Goal: Task Accomplishment & Management: Complete application form

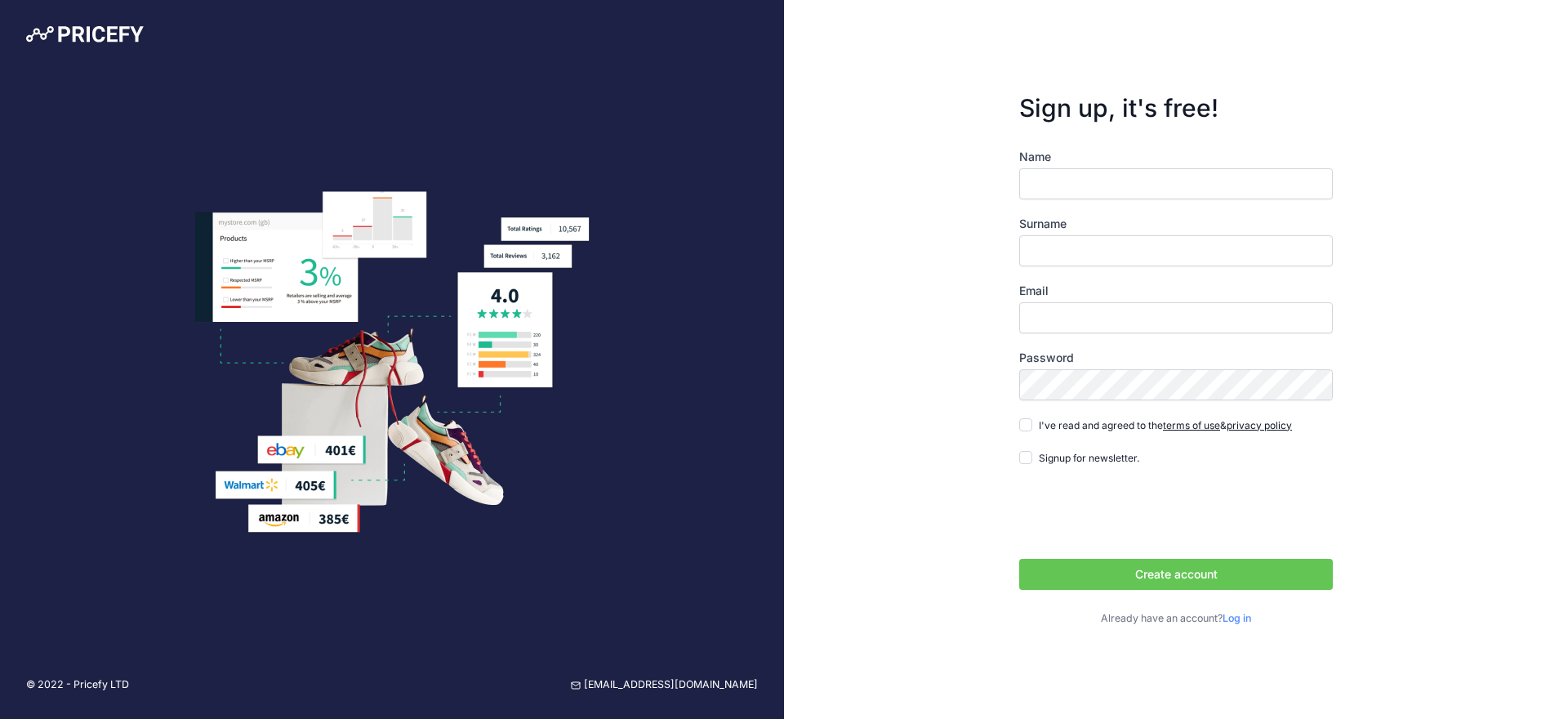
click at [1156, 196] on input "Name" at bounding box center [1176, 184] width 314 height 31
type input "Andrey"
type input "Monastyrskiy"
click at [1092, 315] on input "Email" at bounding box center [1176, 318] width 314 height 31
type input "[EMAIL_ADDRESS][DOMAIN_NAME]"
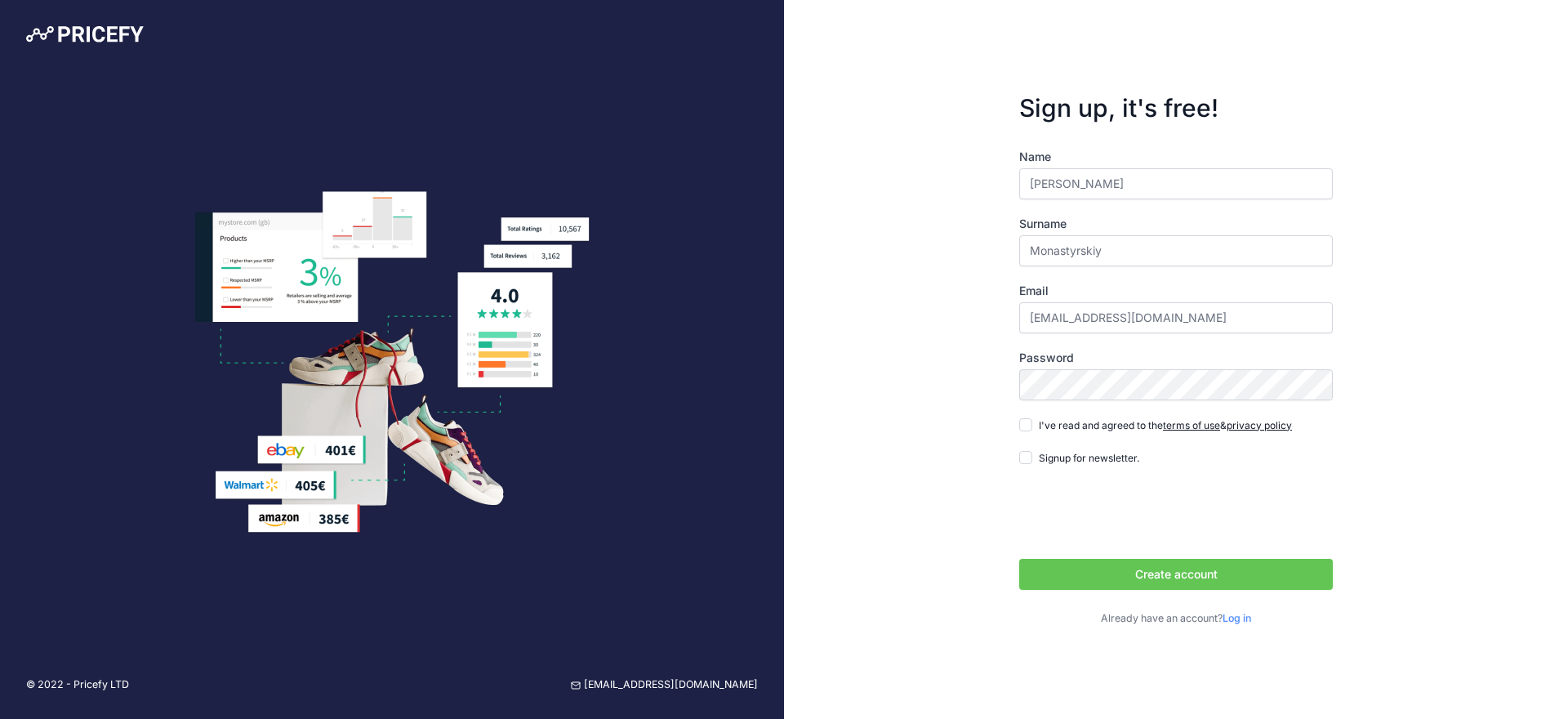
click at [1017, 433] on form "Sign up, it's free! Name Andrey Surname Monastyrskiy Email andrey.monastyrskiy@…" at bounding box center [1176, 360] width 366 height 586
click at [1025, 429] on input "I've read and agreed to the terms of use & privacy policy" at bounding box center [1025, 424] width 13 height 13
checkbox input "true"
click at [1094, 574] on button "Create account" at bounding box center [1176, 574] width 314 height 31
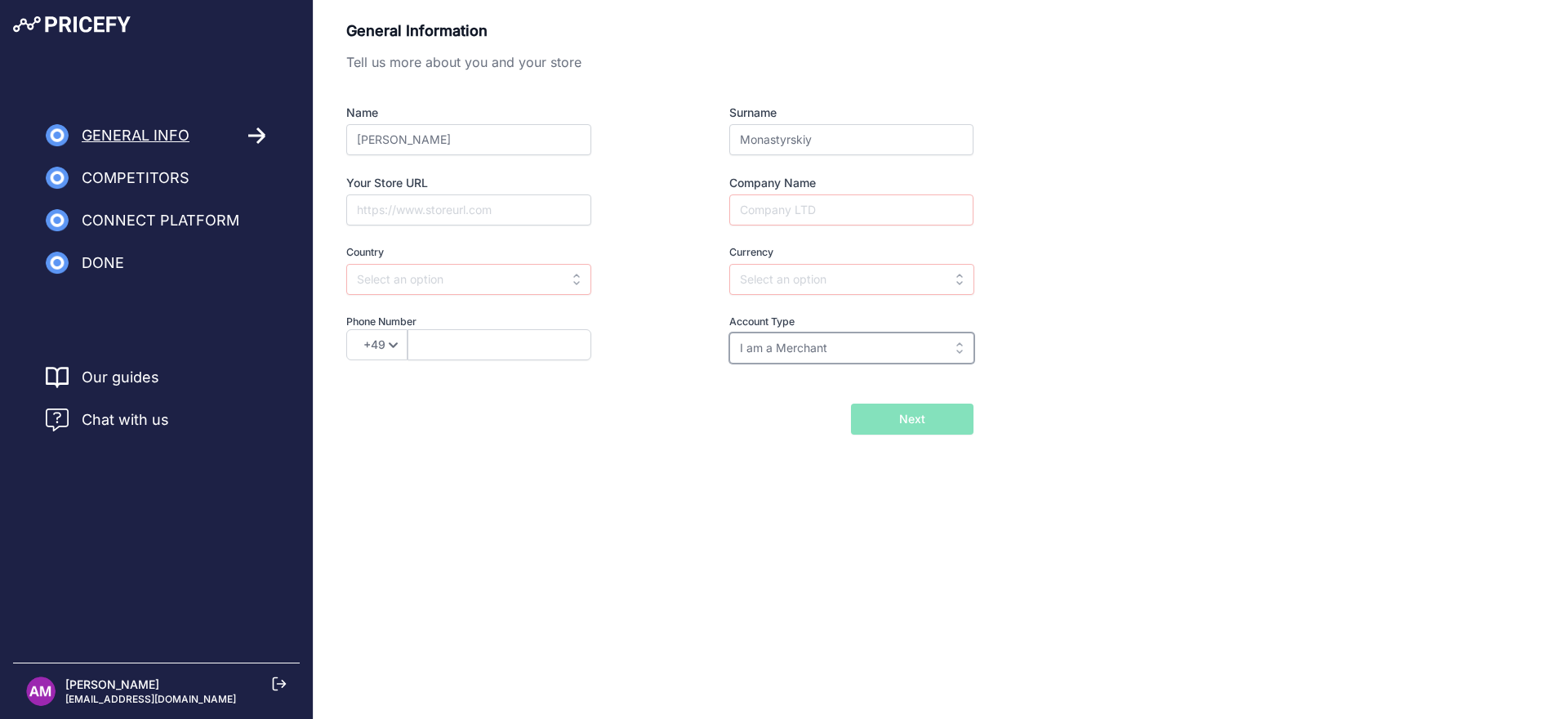
click at [841, 352] on input "I am a Merchant" at bounding box center [852, 348] width 245 height 31
click at [841, 350] on input "text" at bounding box center [852, 348] width 245 height 31
type input "I am a Merchant"
click at [432, 209] on input "Your Store URL" at bounding box center [468, 210] width 245 height 31
click at [503, 222] on input "Your Store URL" at bounding box center [468, 210] width 245 height 31
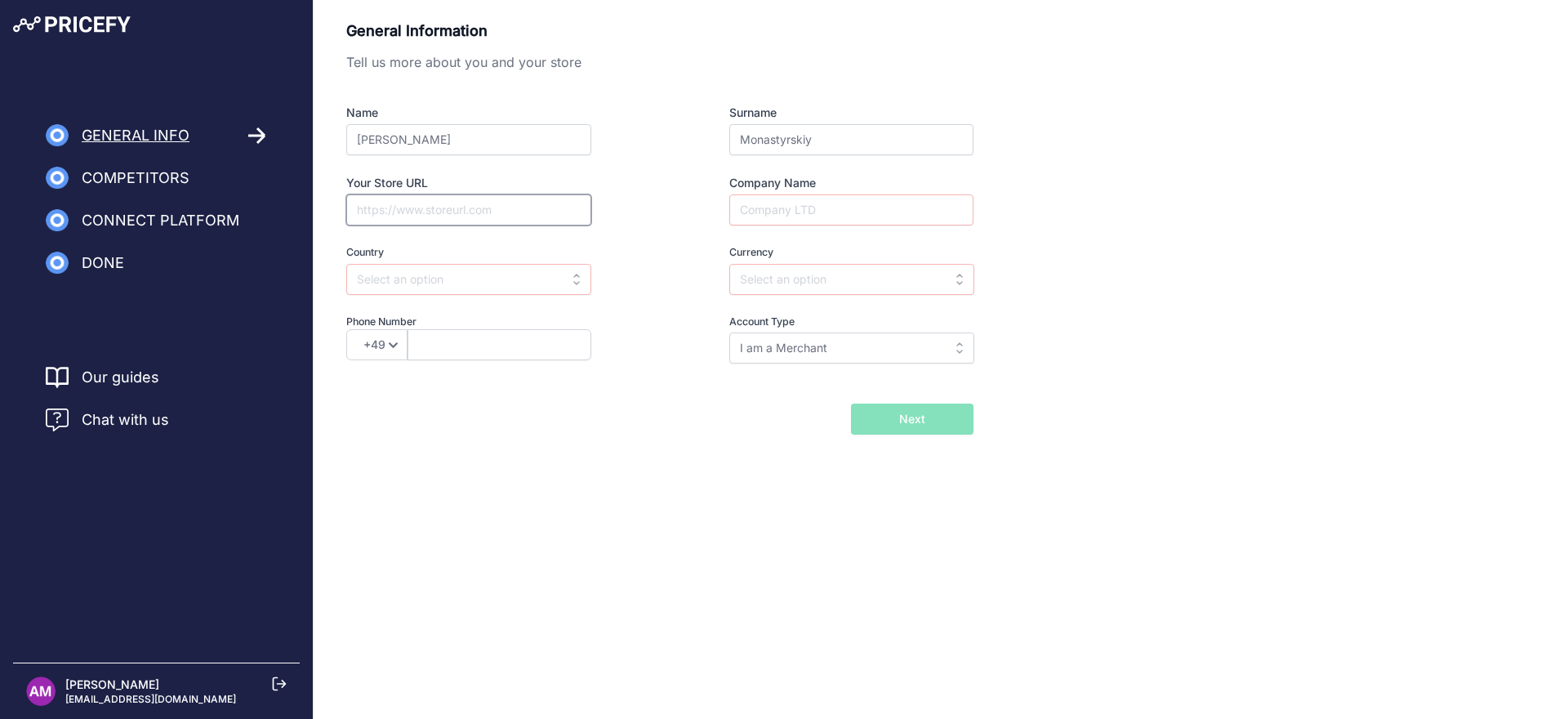
paste input "https://sigmaaldrich.com/"
type input "https://sigmaaldrich.com/"
click at [796, 208] on input "Company Name" at bounding box center [851, 210] width 244 height 31
type input "MilliporeSigma"
click at [457, 281] on input "text" at bounding box center [468, 280] width 245 height 31
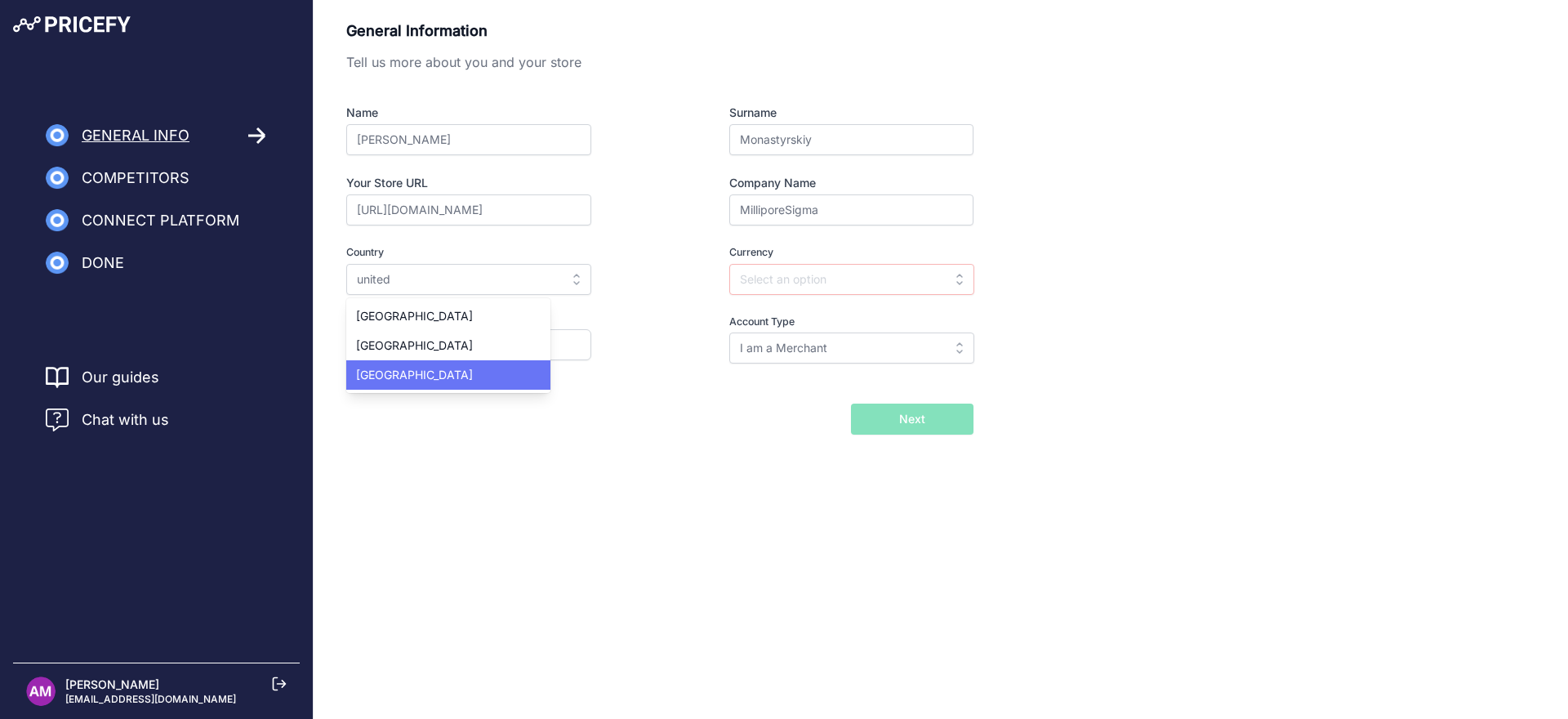
click at [424, 362] on div "United States" at bounding box center [448, 375] width 205 height 29
type input "United States"
type input "USD"
select select "1"
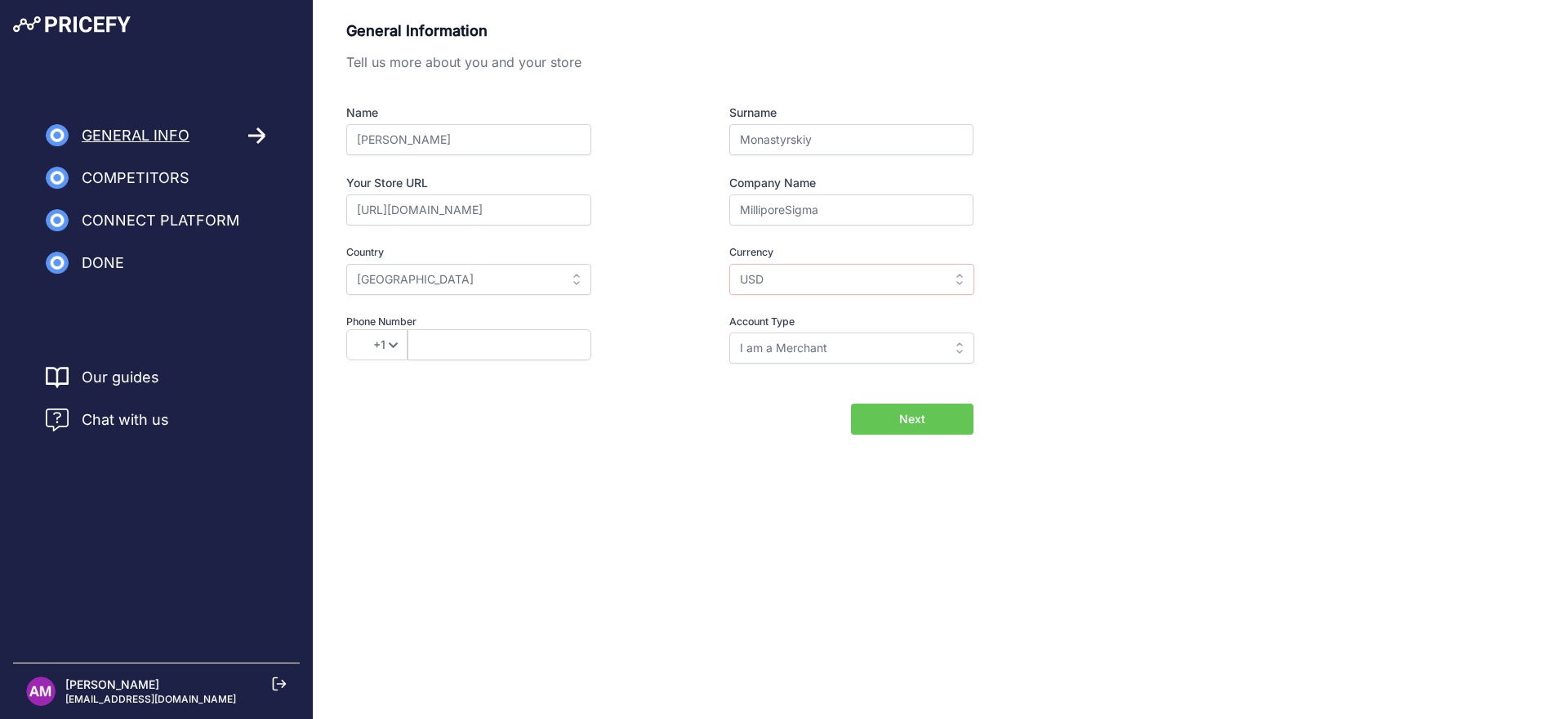
click at [935, 417] on button "Next" at bounding box center [913, 419] width 123 height 31
click at [506, 343] on input "text" at bounding box center [499, 345] width 184 height 31
paste input "314 326 0010"
type input "314 326 0010"
click at [931, 421] on button "Next" at bounding box center [913, 419] width 123 height 31
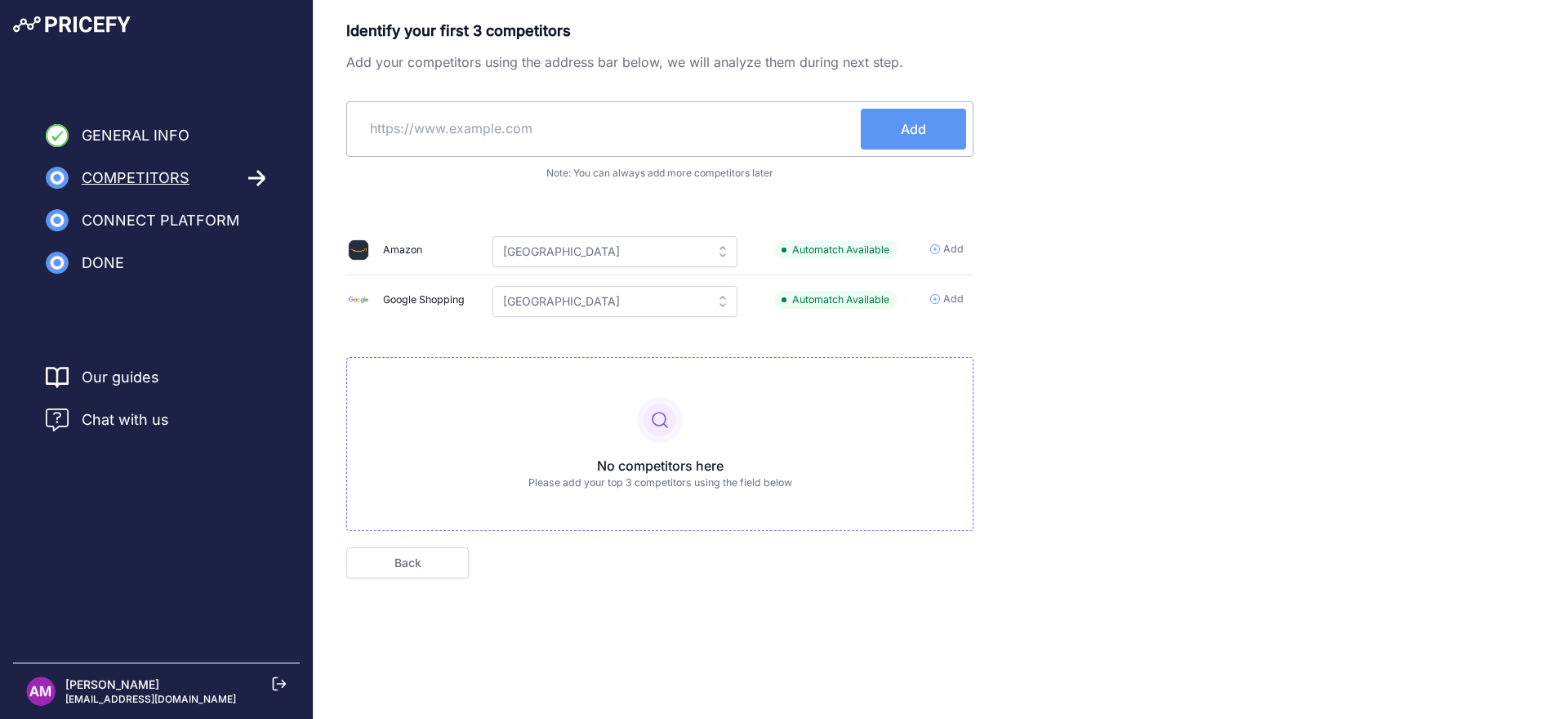
click at [620, 109] on input "text" at bounding box center [607, 129] width 507 height 39
click at [534, 123] on input "text" at bounding box center [607, 129] width 507 height 39
paste input "https://www.thermofisher.com/us/en/home.html"
type input "https://www.thermofisher.com/us/en/home.html"
click at [930, 131] on button "Add" at bounding box center [914, 130] width 105 height 41
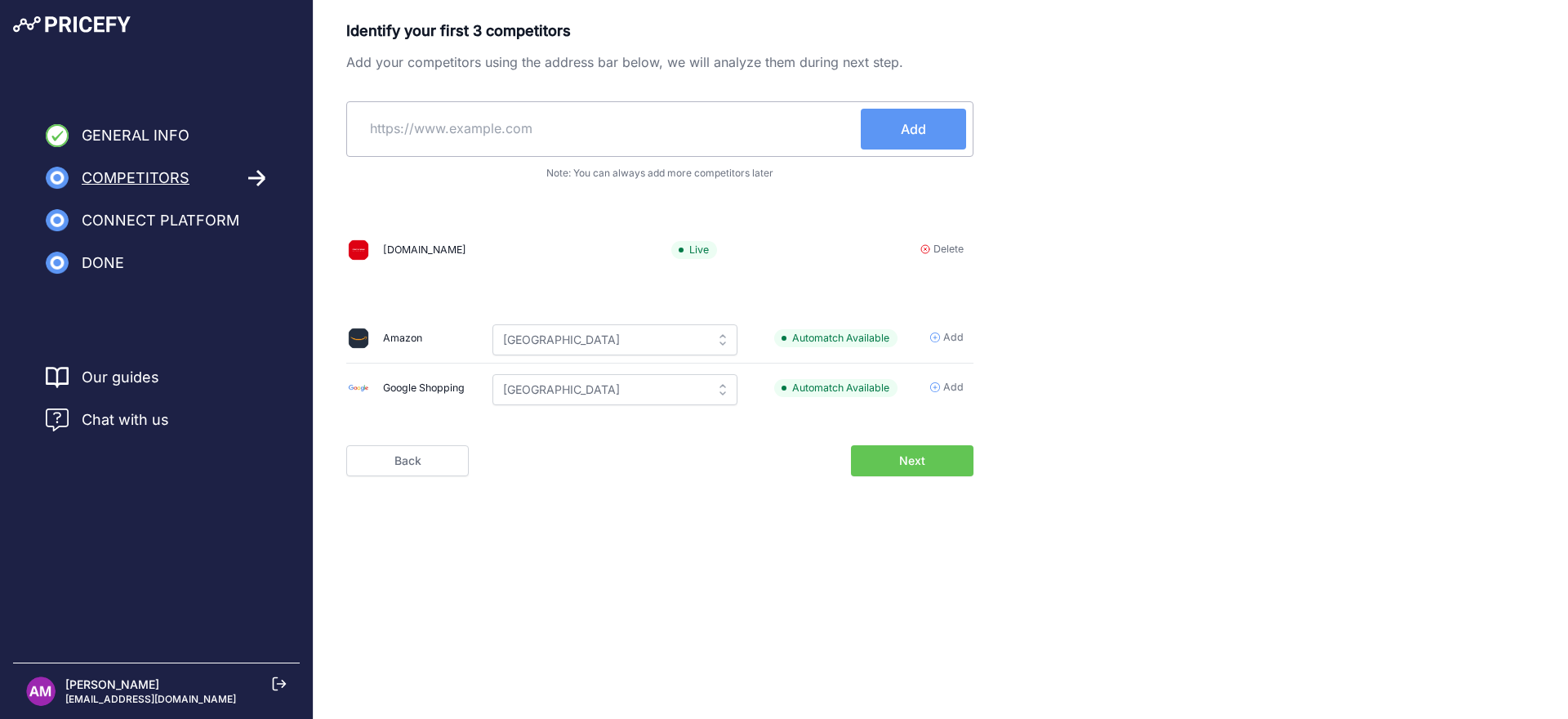
drag, startPoint x: 585, startPoint y: 208, endPoint x: 569, endPoint y: 185, distance: 28.0
click at [585, 208] on div "Identify your first 3 competitors Add your competitors using the address bar be…" at bounding box center [659, 219] width 627 height 399
drag, startPoint x: 543, startPoint y: 152, endPoint x: 544, endPoint y: 143, distance: 9.1
click at [543, 150] on div "Add" at bounding box center [659, 129] width 627 height 56
click at [548, 135] on input "text" at bounding box center [607, 129] width 507 height 39
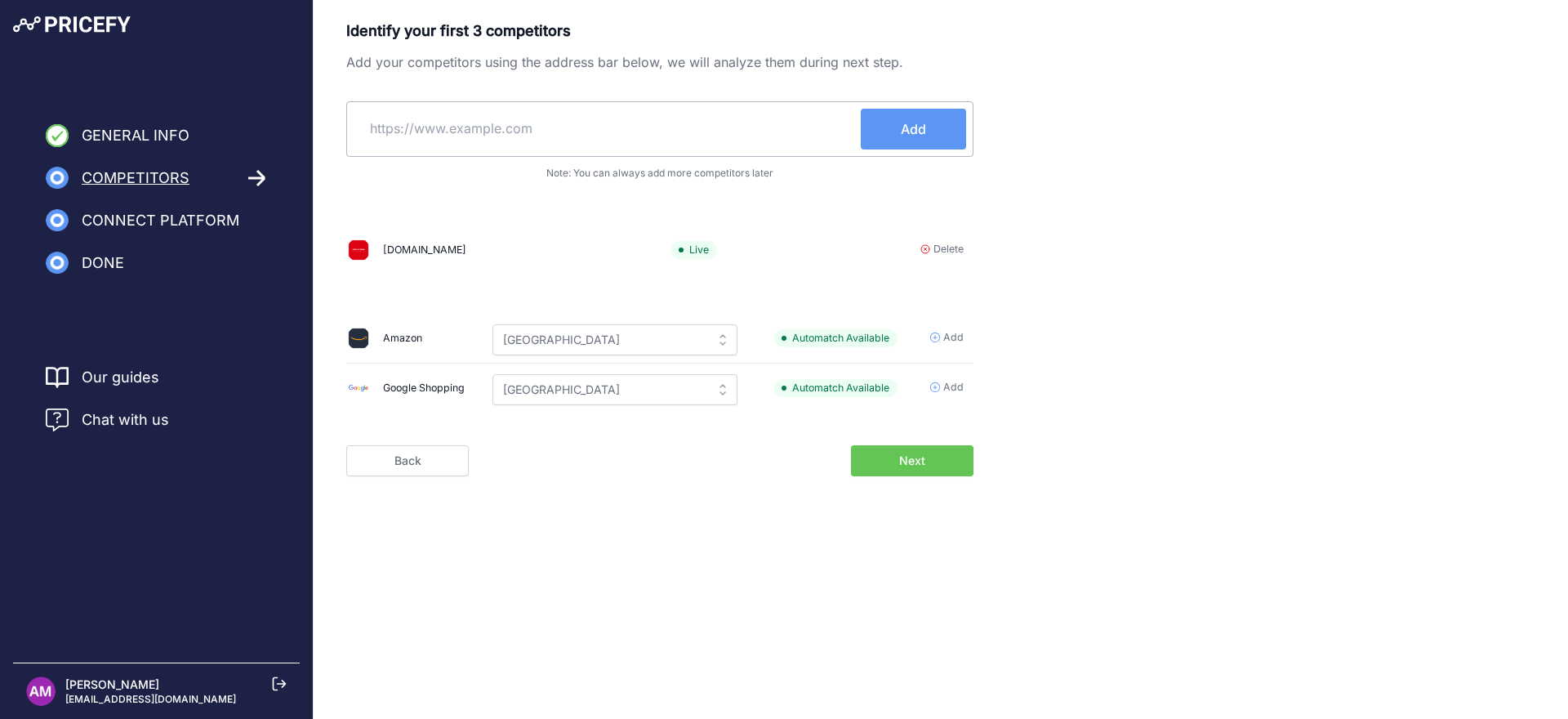
paste input "https://www.avantorsciences.com/us/en/"
type input "https://www.avantorsciences.com/us/en/"
click at [901, 127] on span "Add" at bounding box center [914, 129] width 25 height 19
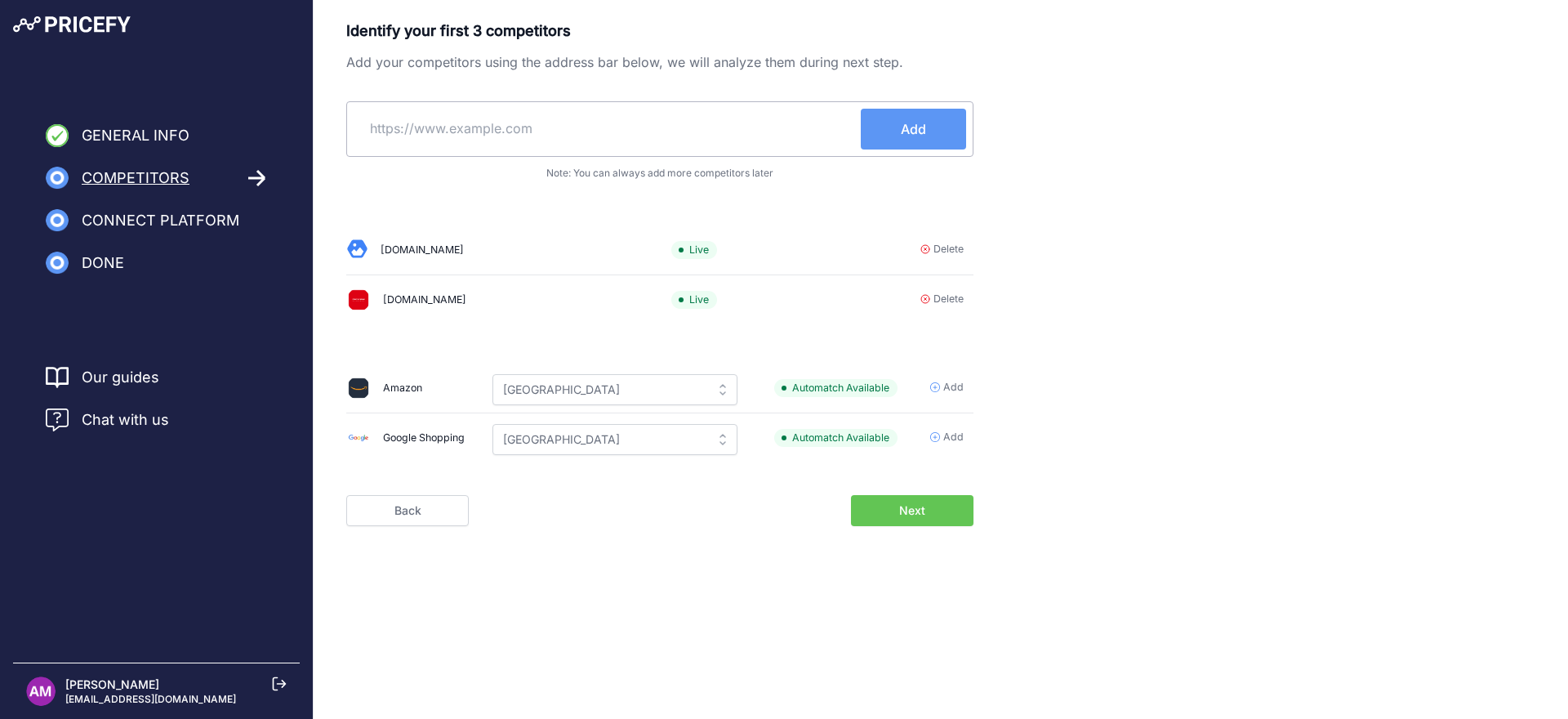
click at [547, 129] on input "text" at bounding box center [607, 129] width 507 height 39
paste input "https://www.fishersci.com/us/en/home.html"
type input "https://www.fishersci.com/us/en/home.html"
click at [905, 133] on span "Add" at bounding box center [914, 129] width 25 height 19
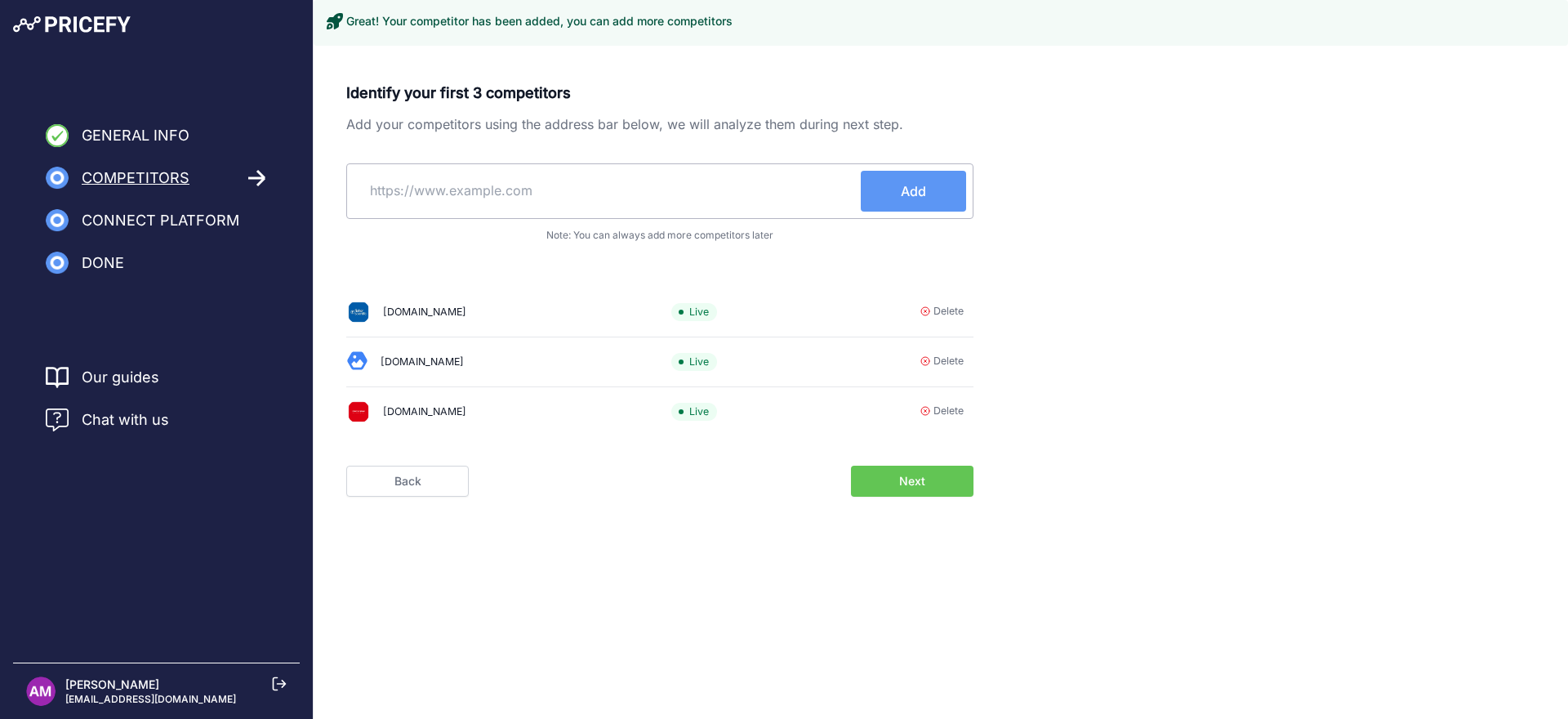
click at [920, 481] on span "Next" at bounding box center [912, 480] width 26 height 17
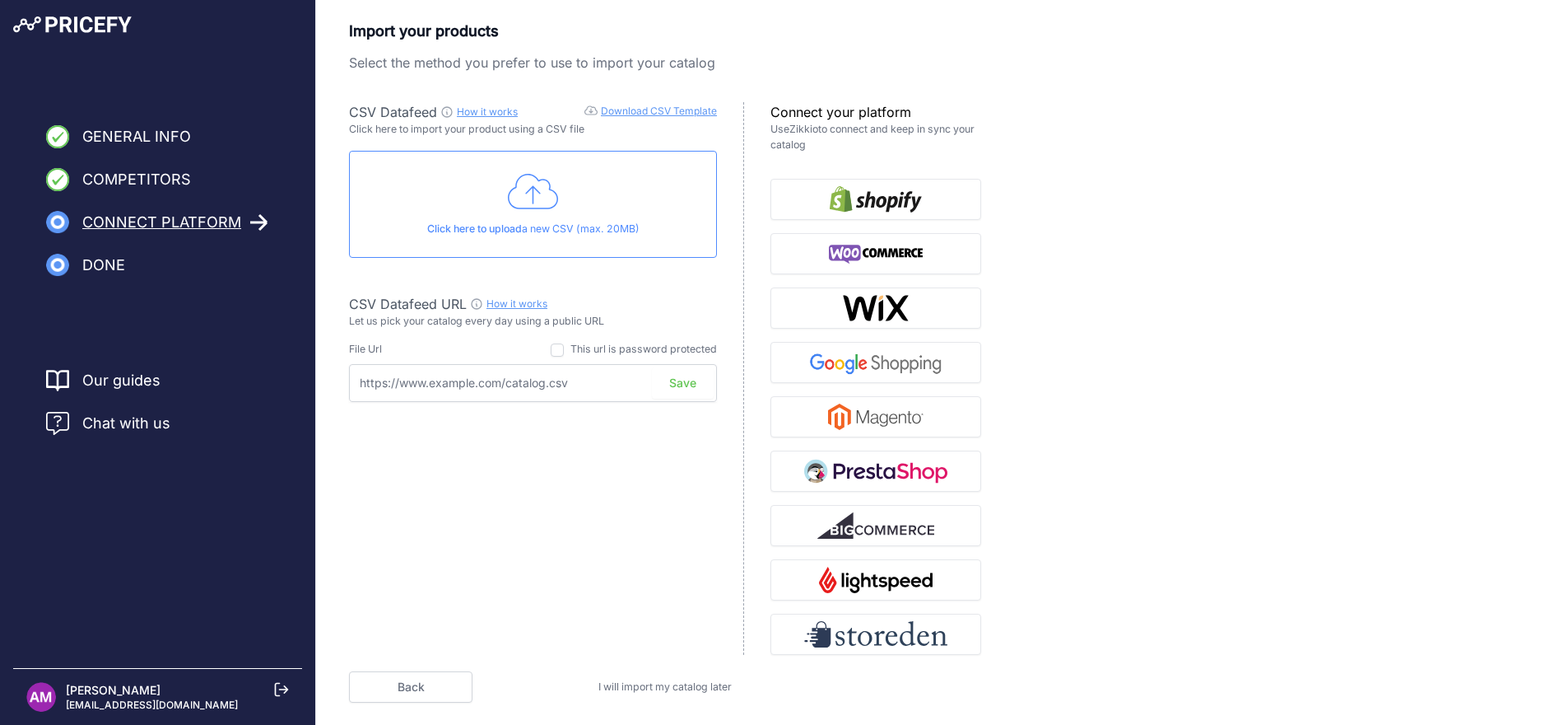
click at [492, 111] on link "How it works" at bounding box center [487, 111] width 61 height 13
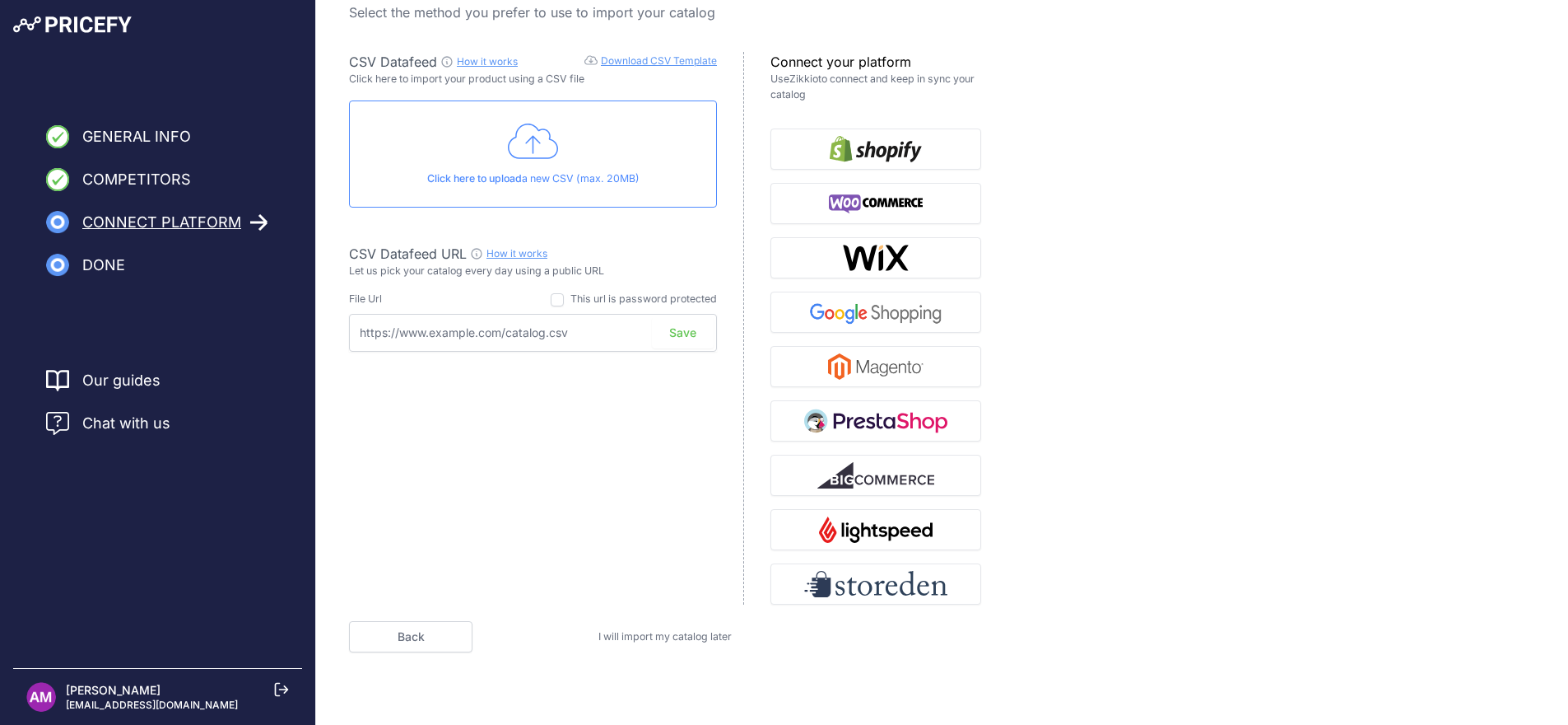
click at [645, 632] on span "I will import my catalog later" at bounding box center [666, 636] width 134 height 13
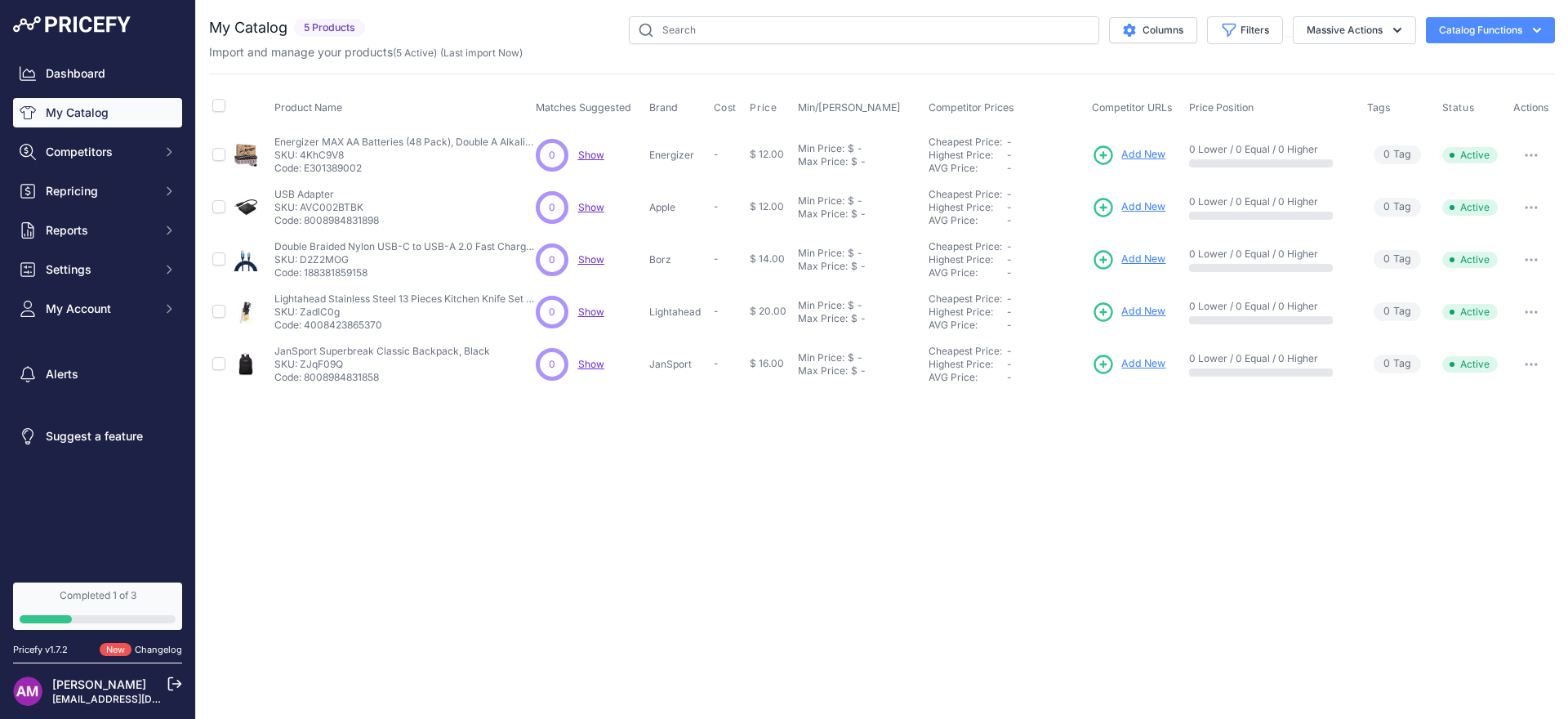
click at [317, 536] on div "Close You are not connected to the internet." at bounding box center [881, 360] width 1372 height 719
click at [142, 132] on div "Dashboard My Catalog Competitors Competitors Monitored URLs MAP infringements R…" at bounding box center [97, 191] width 169 height 265
click at [146, 120] on link "My Catalog" at bounding box center [97, 113] width 169 height 29
click at [1400, 28] on icon "button" at bounding box center [1397, 30] width 17 height 17
click at [1416, 22] on div "Catalog Functions Import Additional Info Export Batch Upload" at bounding box center [1485, 30] width 139 height 26
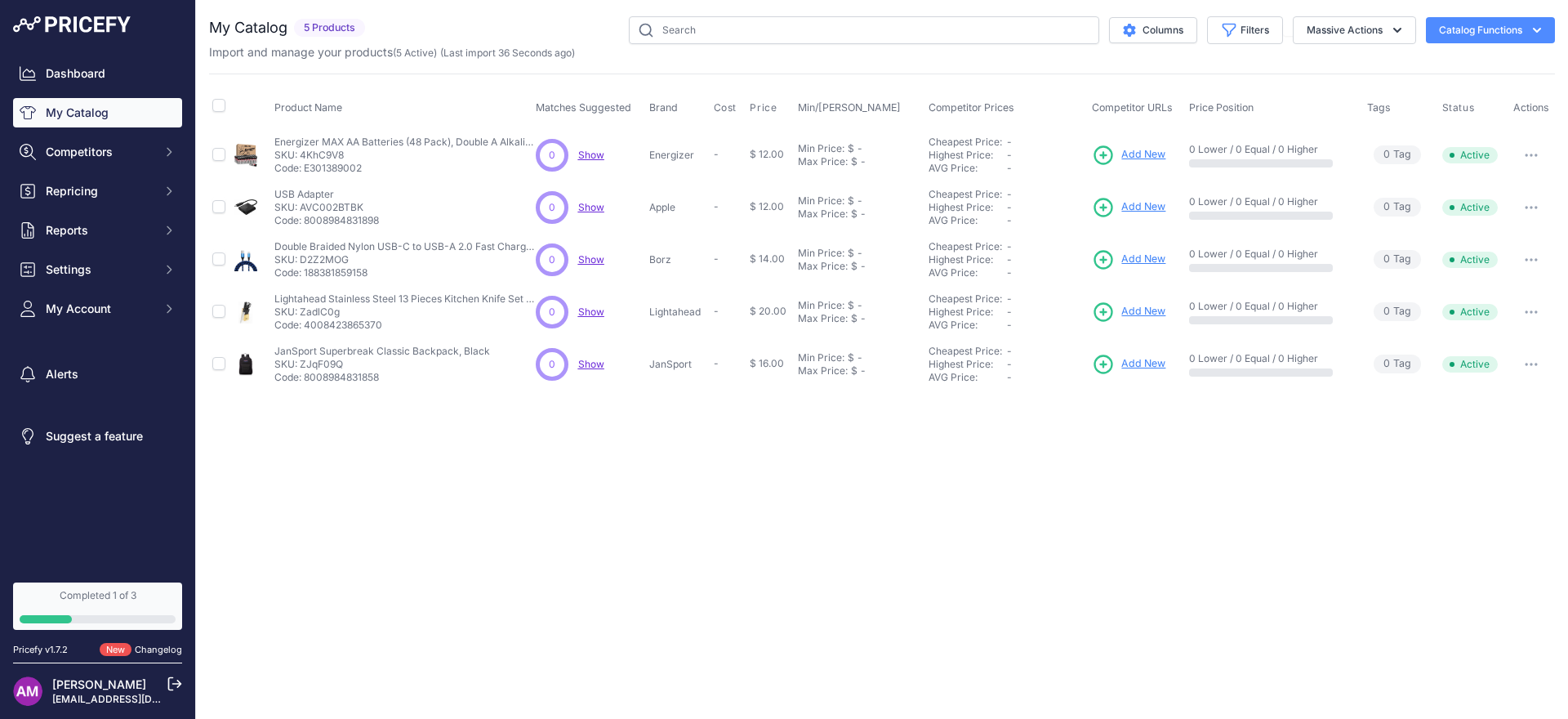
click at [1466, 23] on button "Catalog Functions" at bounding box center [1490, 30] width 129 height 26
click at [1453, 67] on span "Import Additional Info" at bounding box center [1459, 64] width 99 height 13
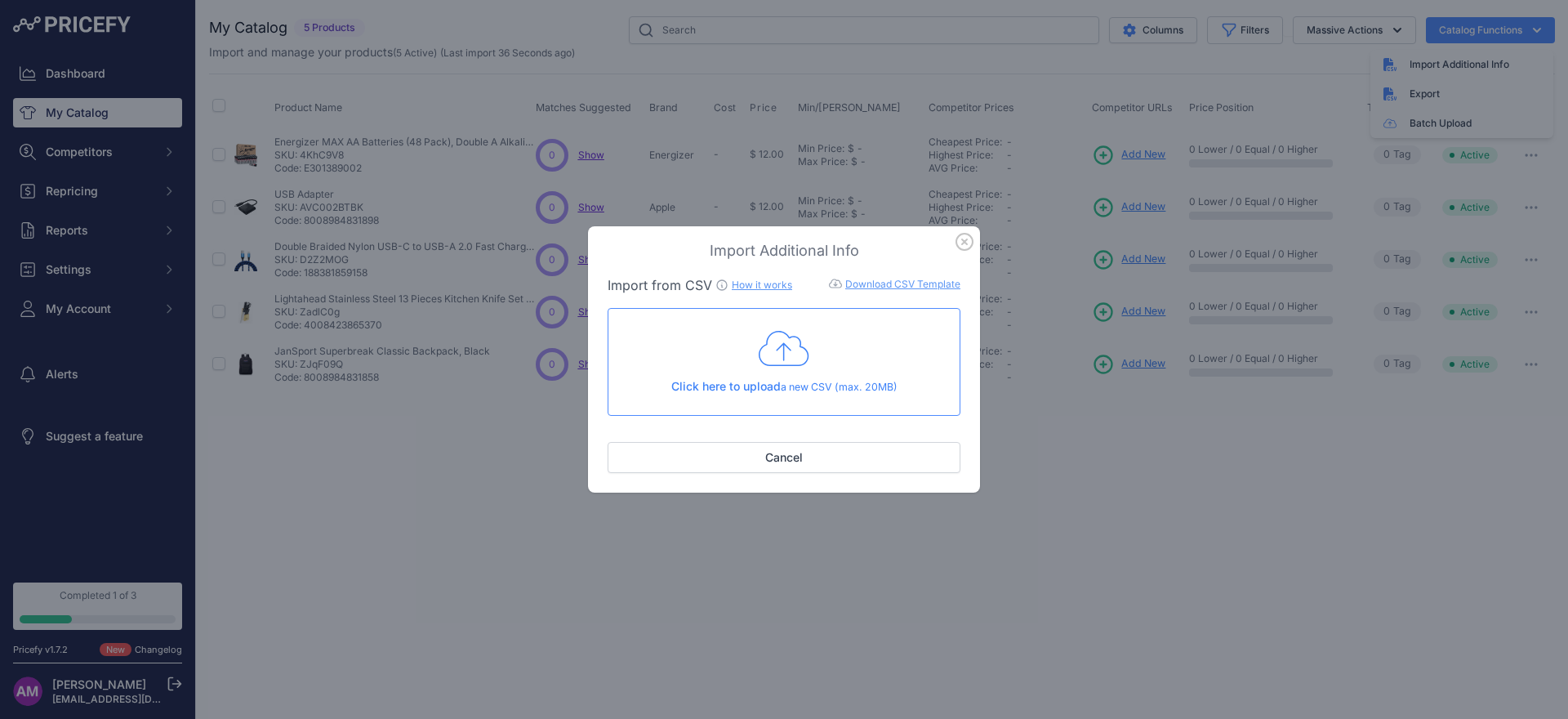
click at [969, 241] on icon "button" at bounding box center [964, 242] width 18 height 18
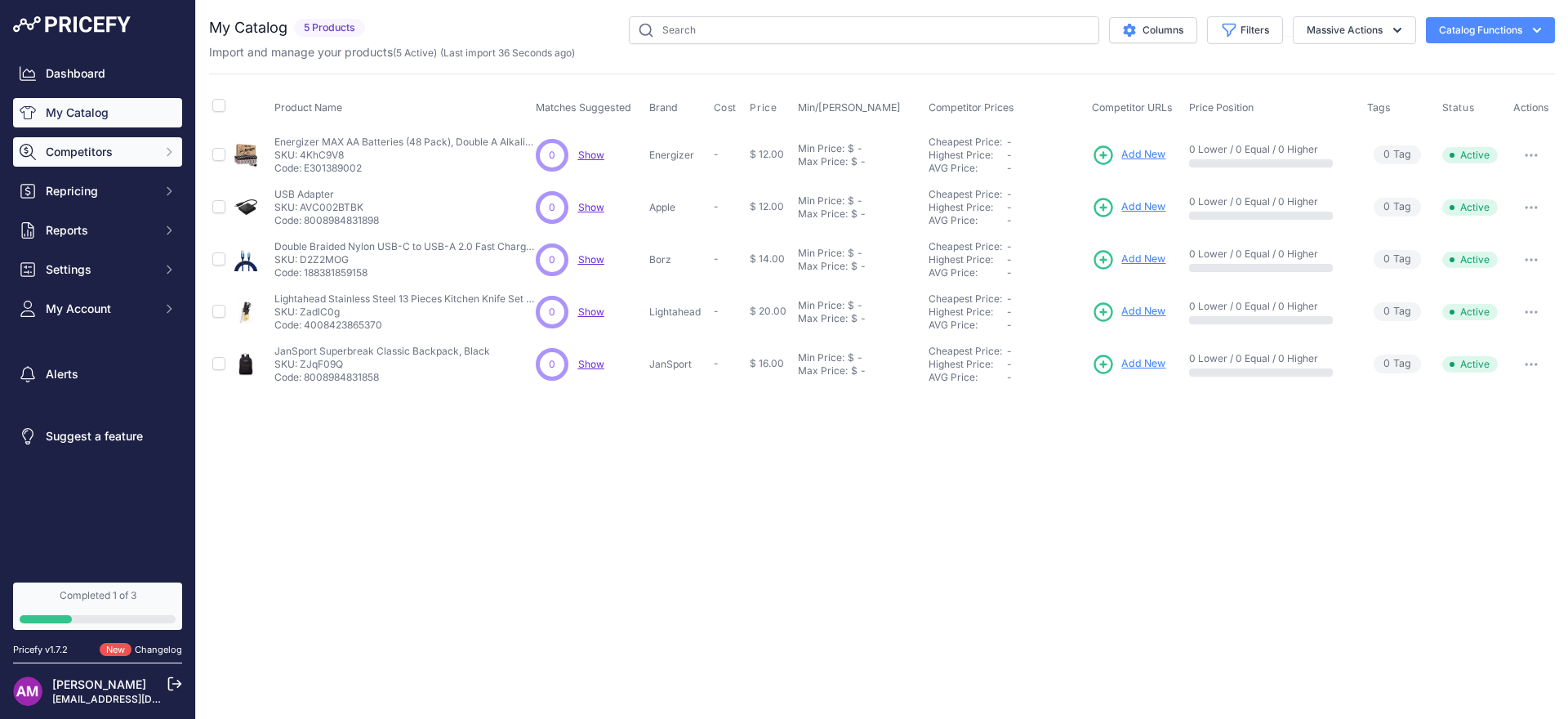
click at [167, 162] on button "Competitors" at bounding box center [97, 152] width 169 height 29
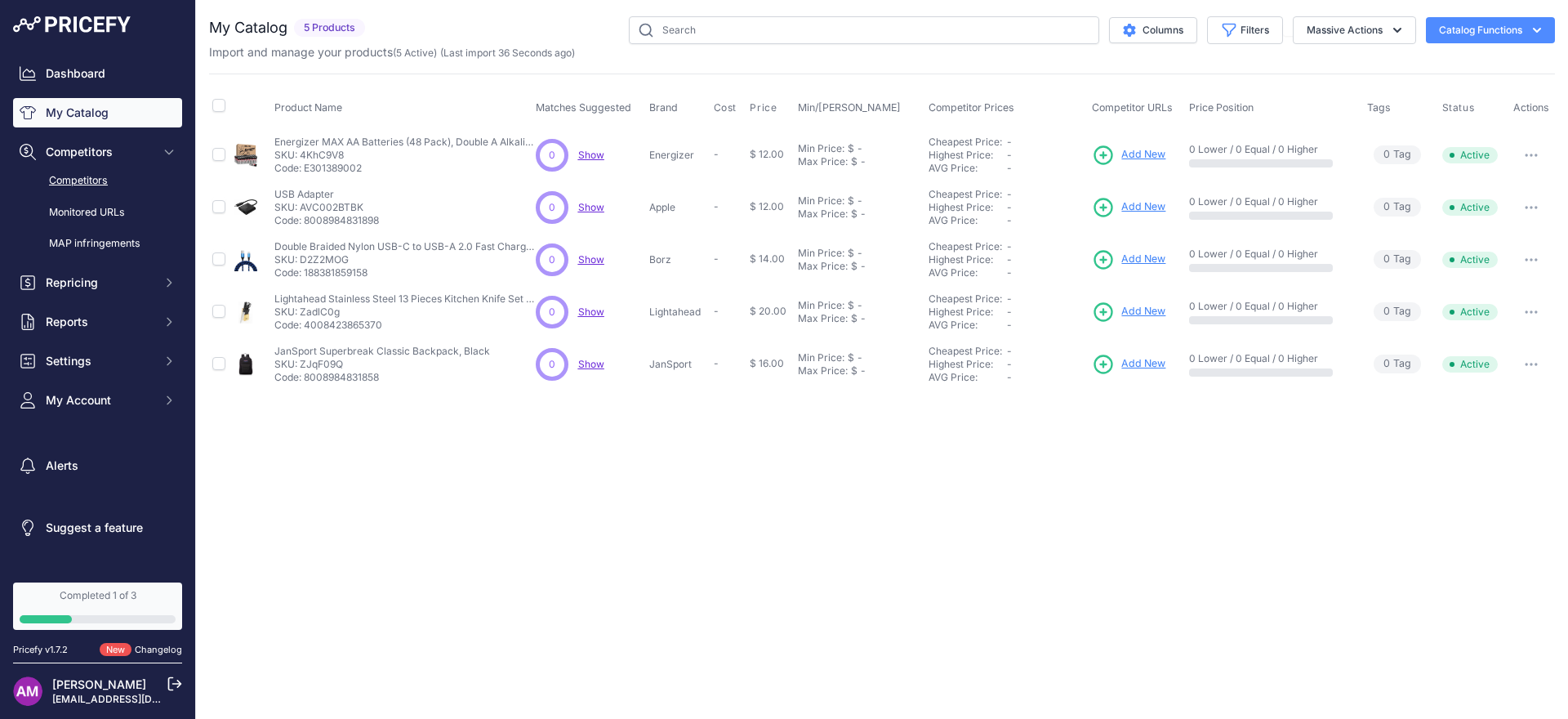
click at [124, 181] on link "Competitors" at bounding box center [97, 180] width 169 height 28
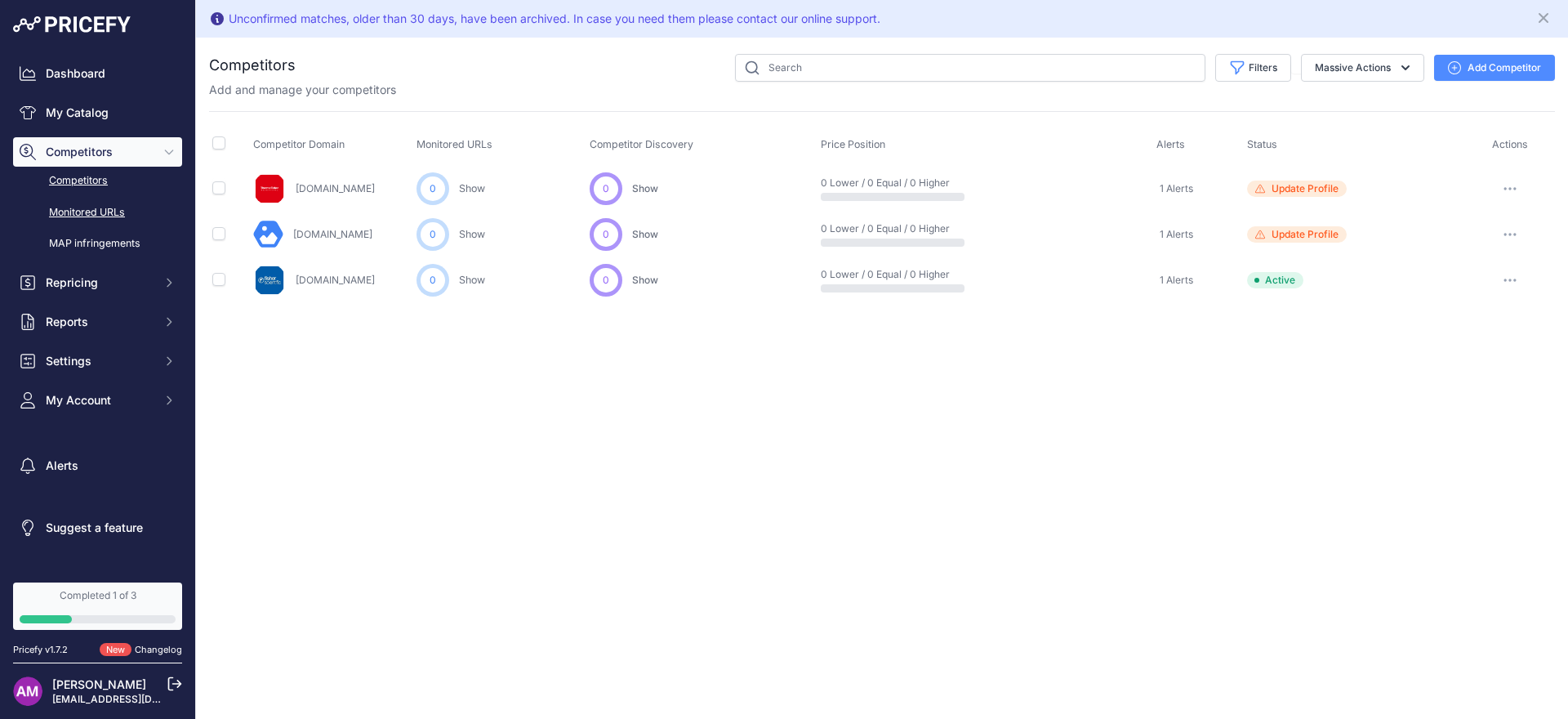
click at [119, 214] on link "Monitored URLs" at bounding box center [97, 212] width 169 height 28
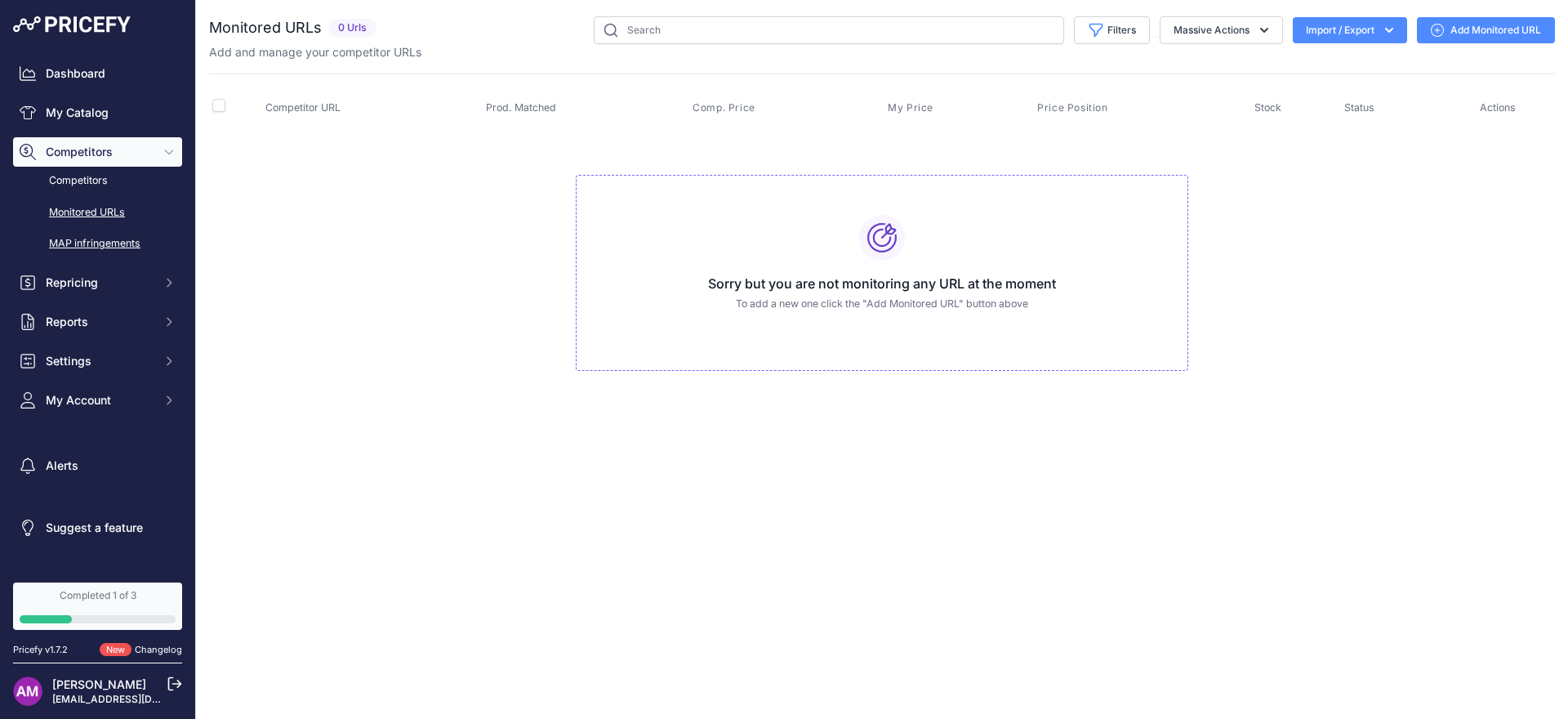
click at [109, 232] on link "MAP infringements" at bounding box center [97, 244] width 169 height 28
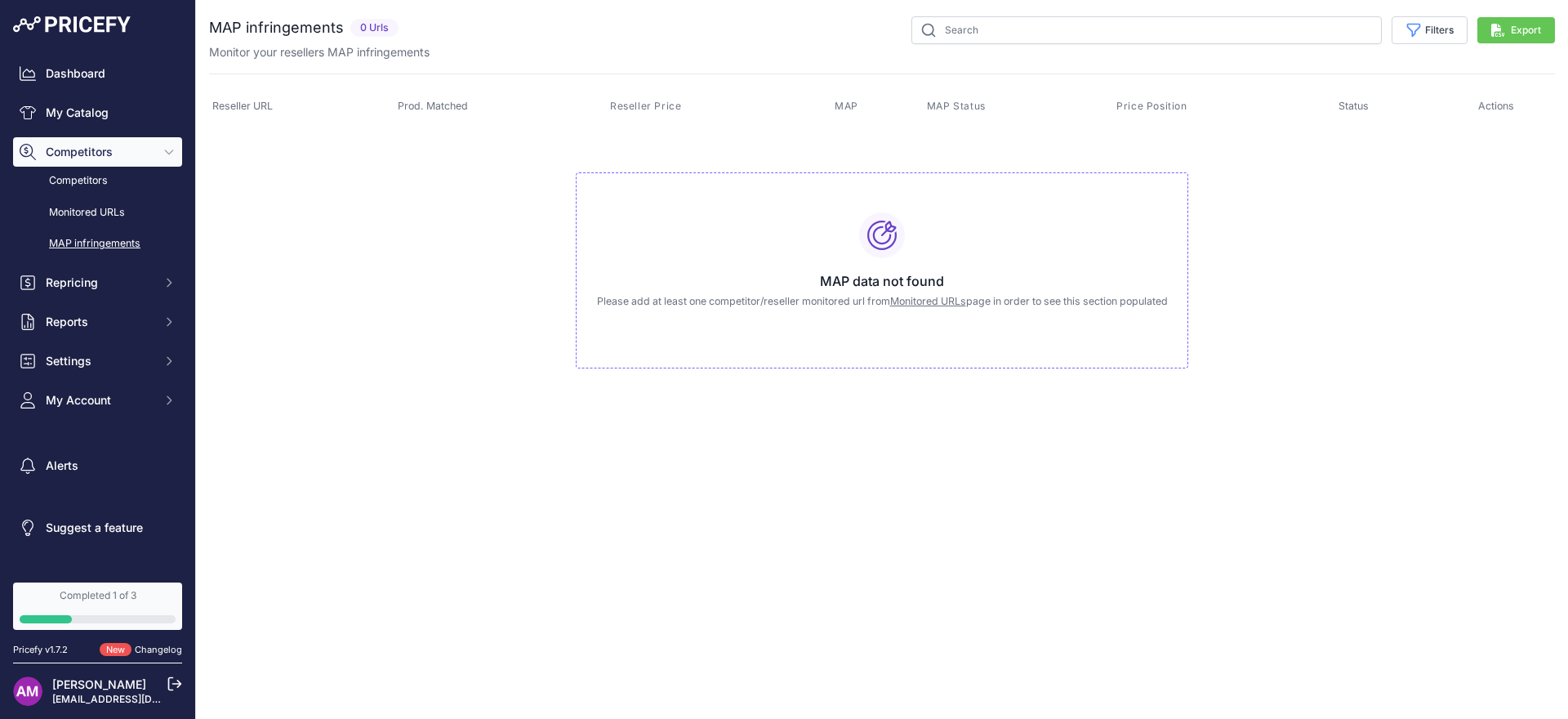
click at [106, 186] on link "Competitors" at bounding box center [97, 180] width 169 height 28
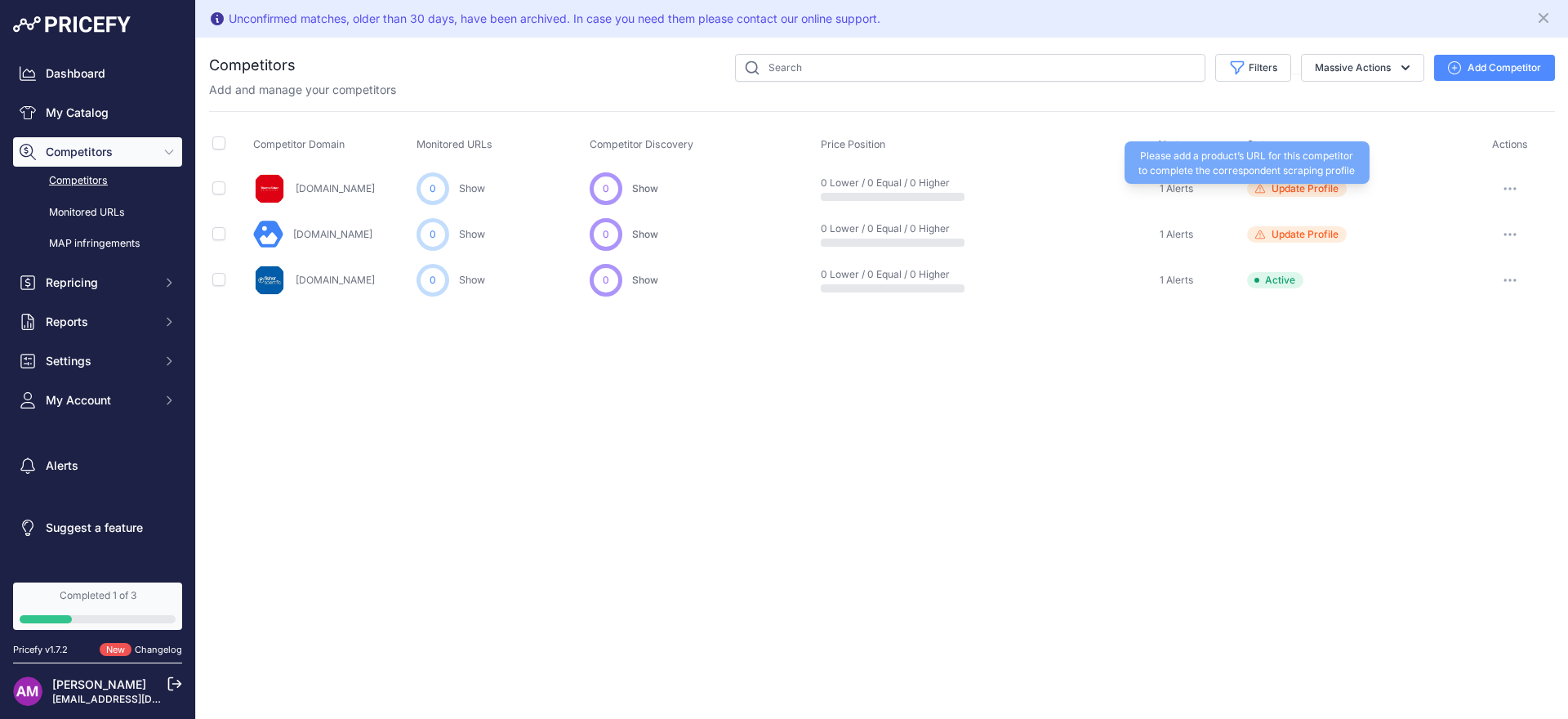
click at [1314, 187] on span "Update Profile" at bounding box center [1304, 188] width 67 height 13
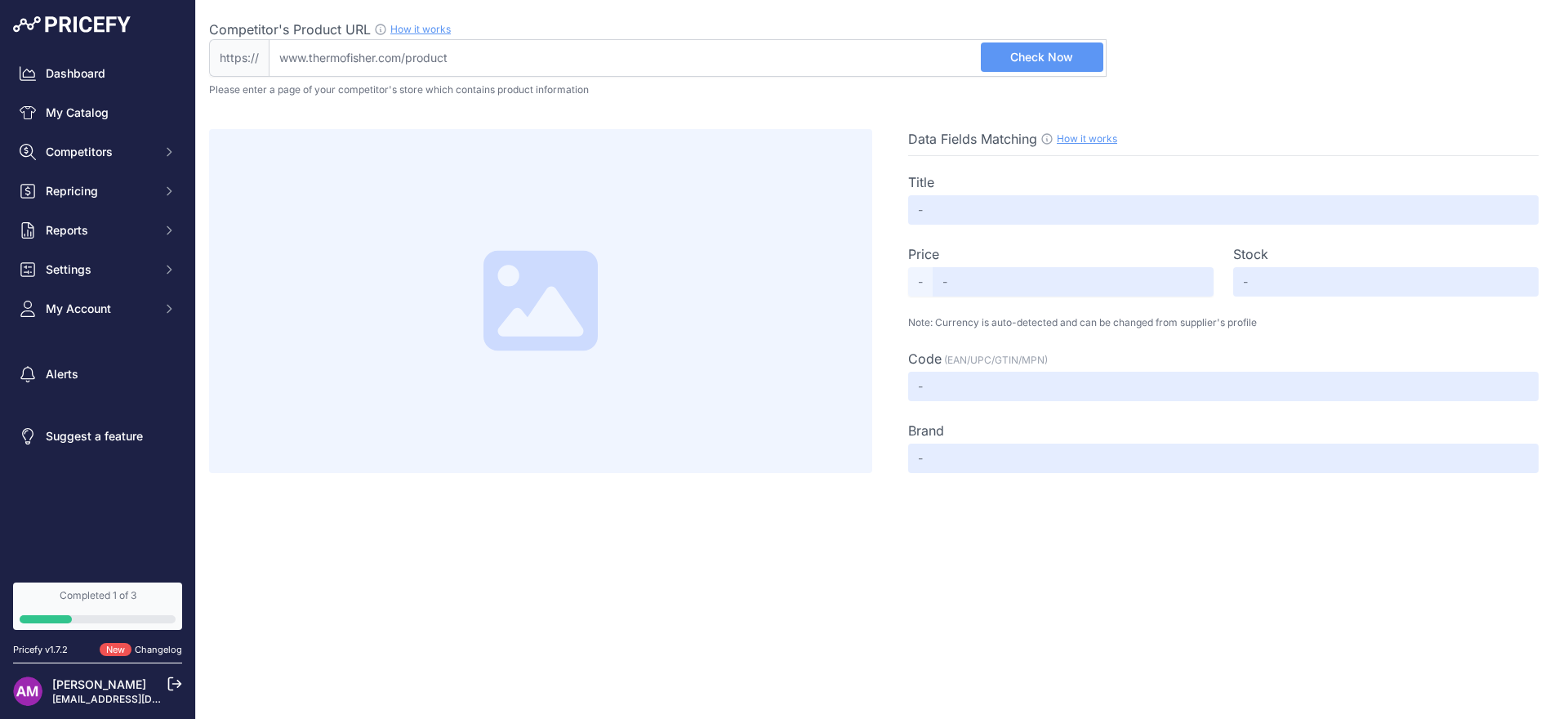
click at [334, 49] on input "Competitor's Product URL How it works In order to create your competitor's extr…" at bounding box center [688, 57] width 838 height 38
click at [568, 64] on input "Competitor's Product URL How it works In order to create your competitor's extr…" at bounding box center [688, 57] width 838 height 38
paste input "https://www.thermofisher.com/order/catalog/product/610090040"
type input "www.thermofisher.com/order/catalog/product/610090040"
click at [1100, 50] on button "Check Now" at bounding box center [1042, 57] width 123 height 29
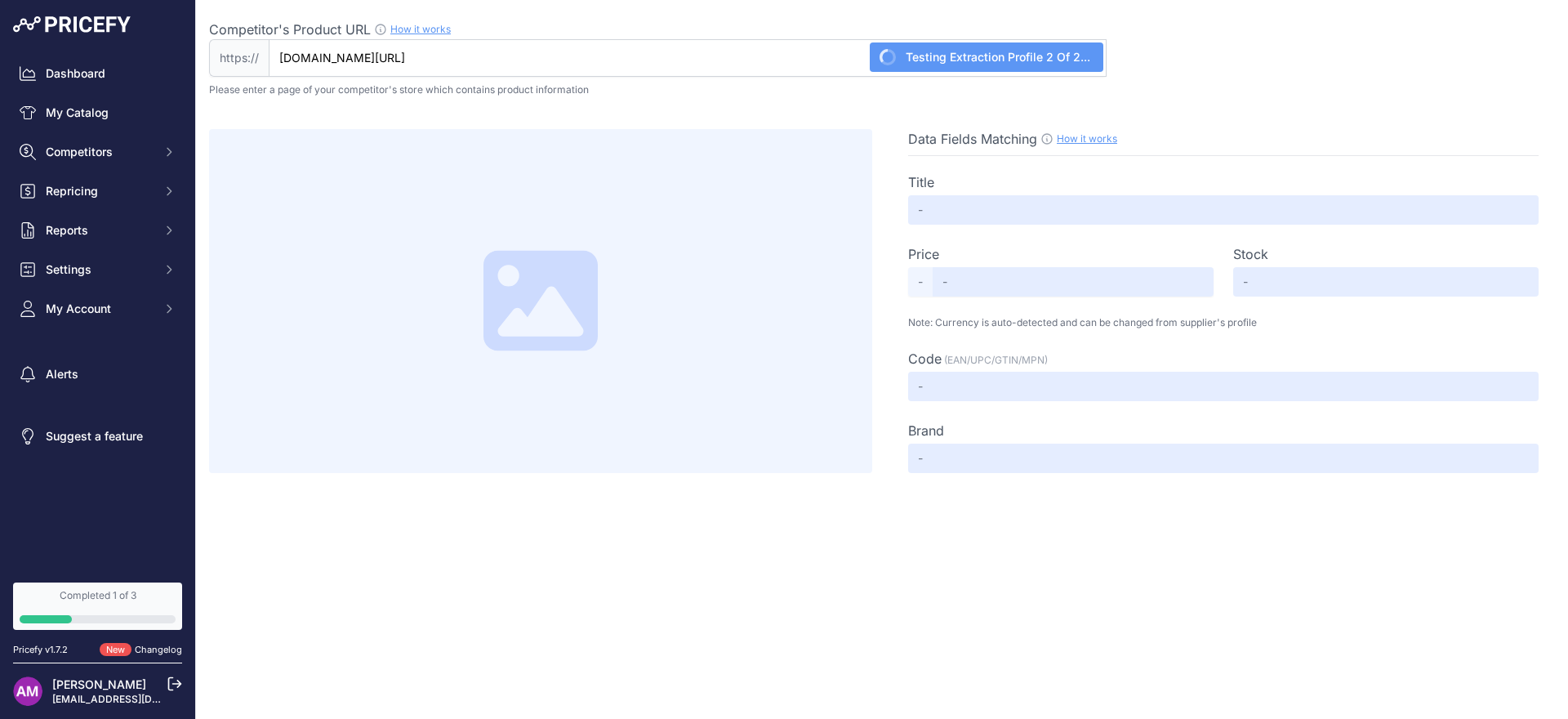
type input "Methanol, 99.9%, for HPLC"
type input "154.65"
type input "Not Found"
type input "610090040"
type input "Thermo Scientific Chemicals"
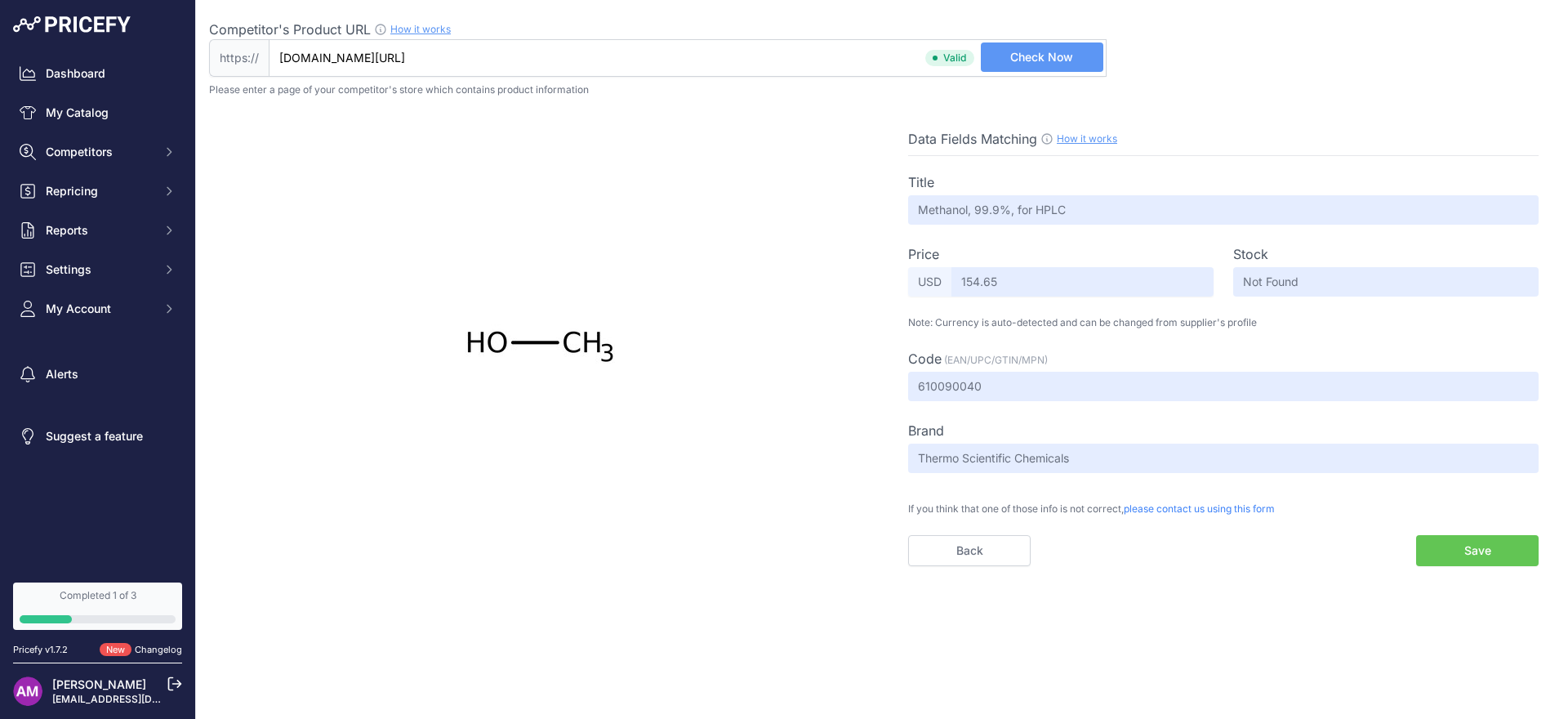
click at [579, 48] on input "www.thermofisher.com/order/catalog/product/610090040" at bounding box center [688, 57] width 838 height 38
click at [586, 55] on input "www.thermofisher.com/order/catalog/product/610090040" at bounding box center [688, 57] width 838 height 38
click at [1499, 555] on button "Save" at bounding box center [1477, 550] width 123 height 31
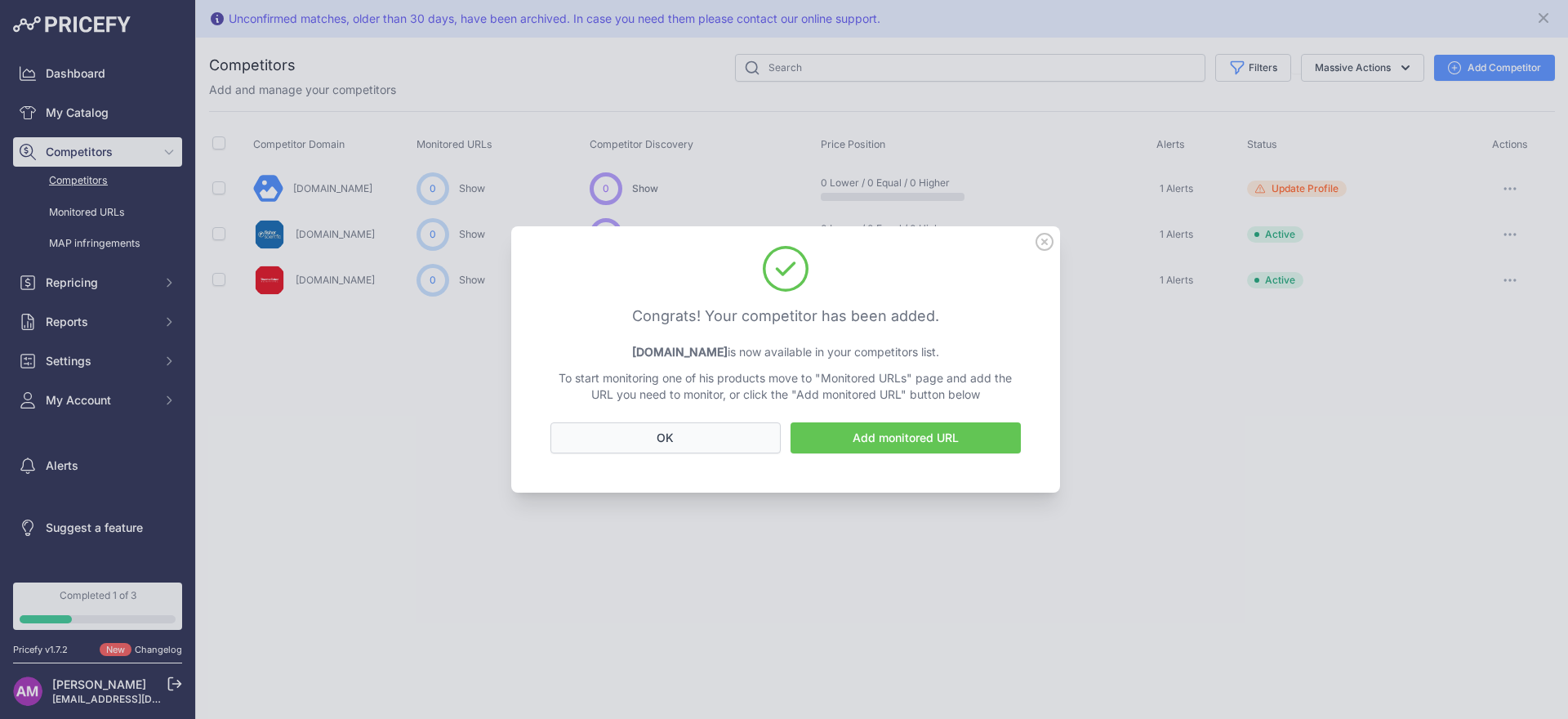
click at [692, 442] on button "OK" at bounding box center [665, 437] width 230 height 31
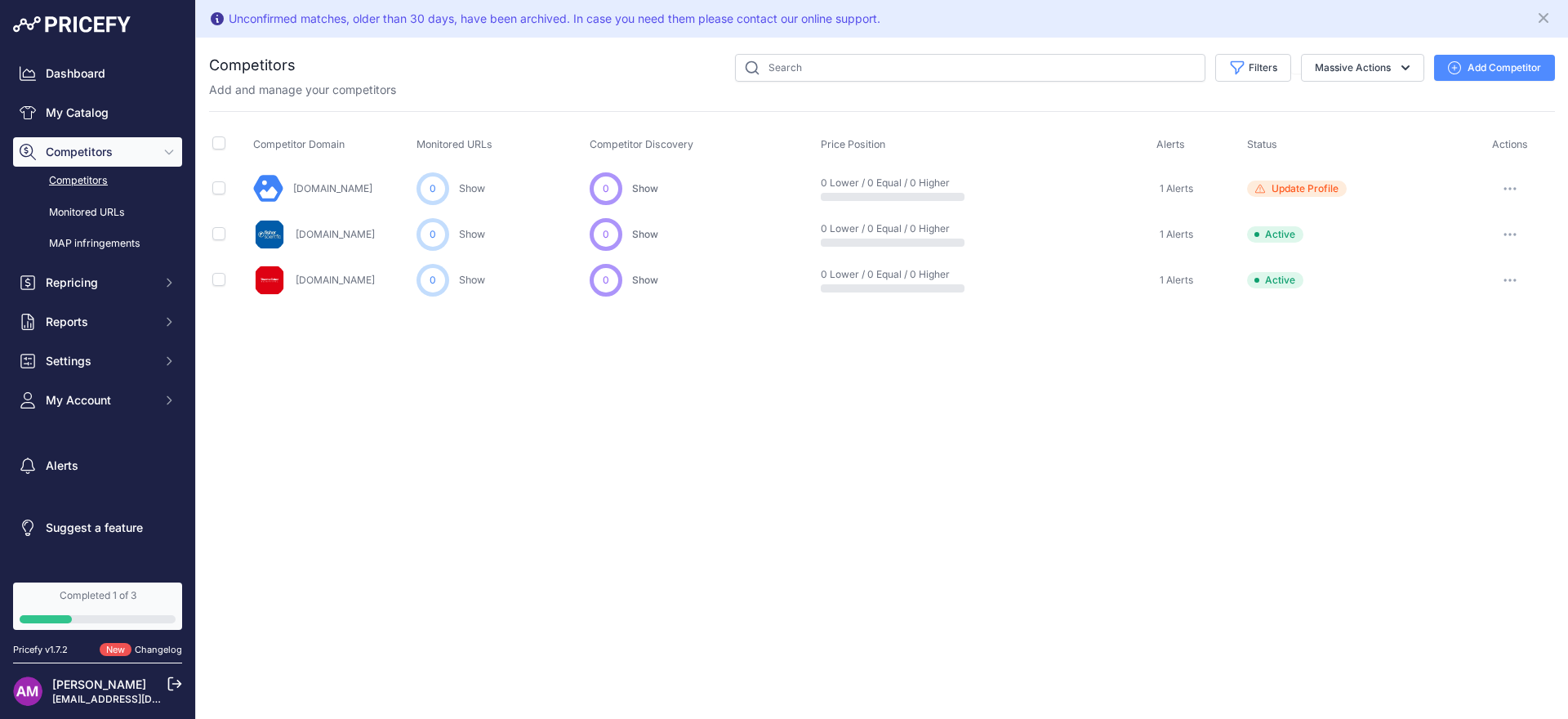
click at [1500, 189] on button "button" at bounding box center [1510, 188] width 33 height 22
click at [1300, 176] on td "Update Profile Please add a product’s URL for this competitor to complete the c…" at bounding box center [1355, 189] width 222 height 47
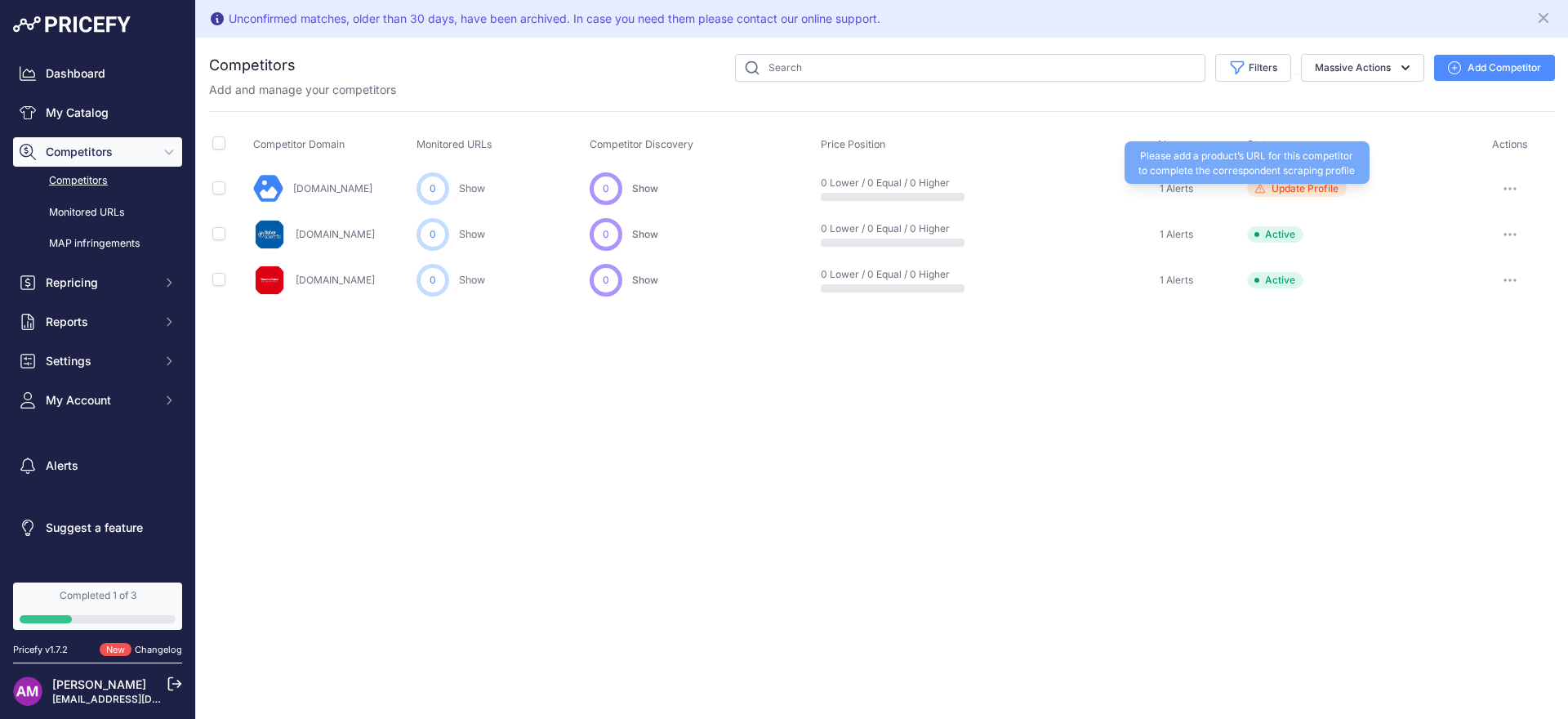
click at [1292, 190] on span "Update Profile" at bounding box center [1304, 188] width 67 height 13
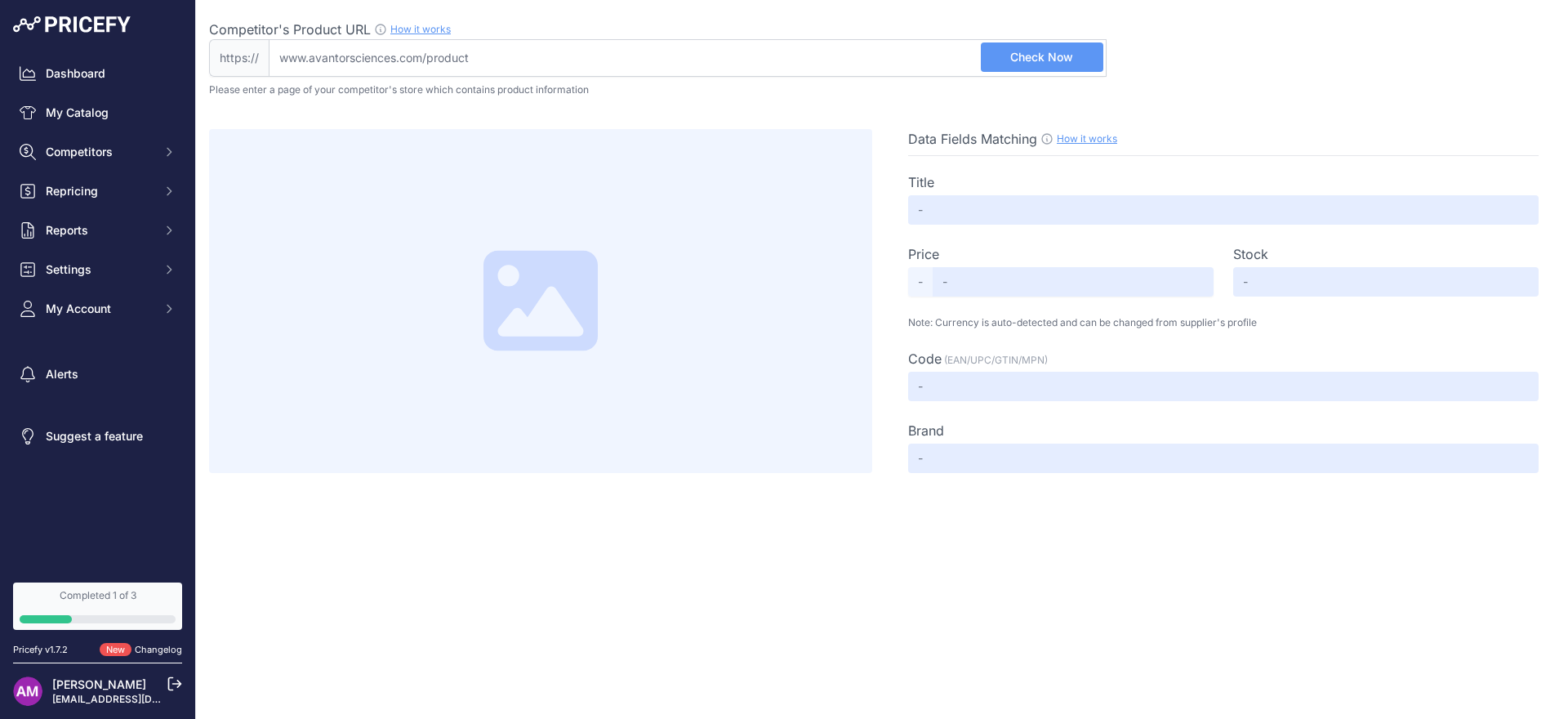
click at [655, 74] on input "Competitor's Product URL How it works In order to create your competitor's extr…" at bounding box center [688, 57] width 838 height 38
click at [654, 63] on input "Competitor's Product URL How it works In order to create your competitor's extr…" at bounding box center [688, 57] width 838 height 38
paste input "https://www.avantorsciences.com/export/en/product/20255918/methanol-999-hiperso…"
type input "www.avantorsciences.com/export/en/product/20255918/methanol-999-hipersolv-chrom…"
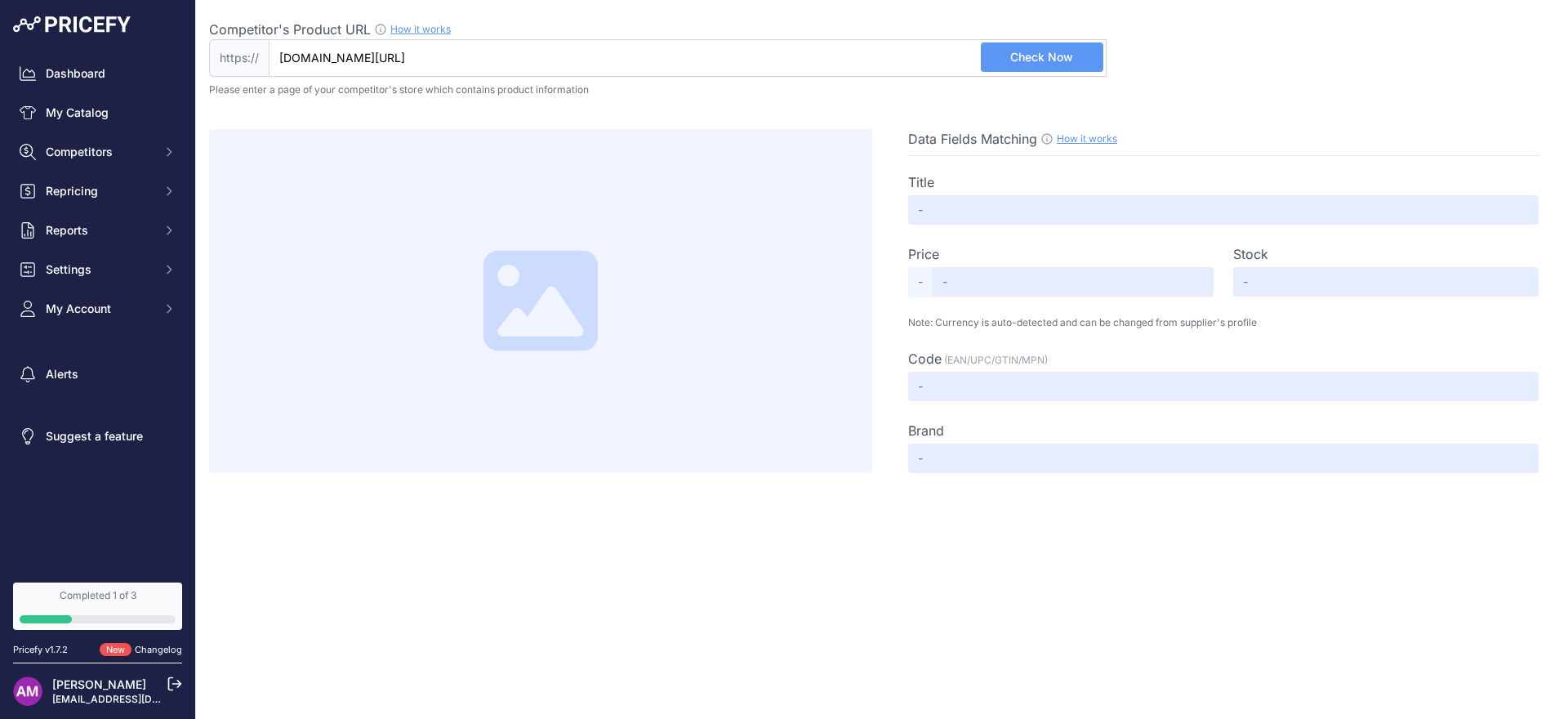
click at [1067, 54] on span "Check Now" at bounding box center [1041, 57] width 63 height 17
type input "Not Found"
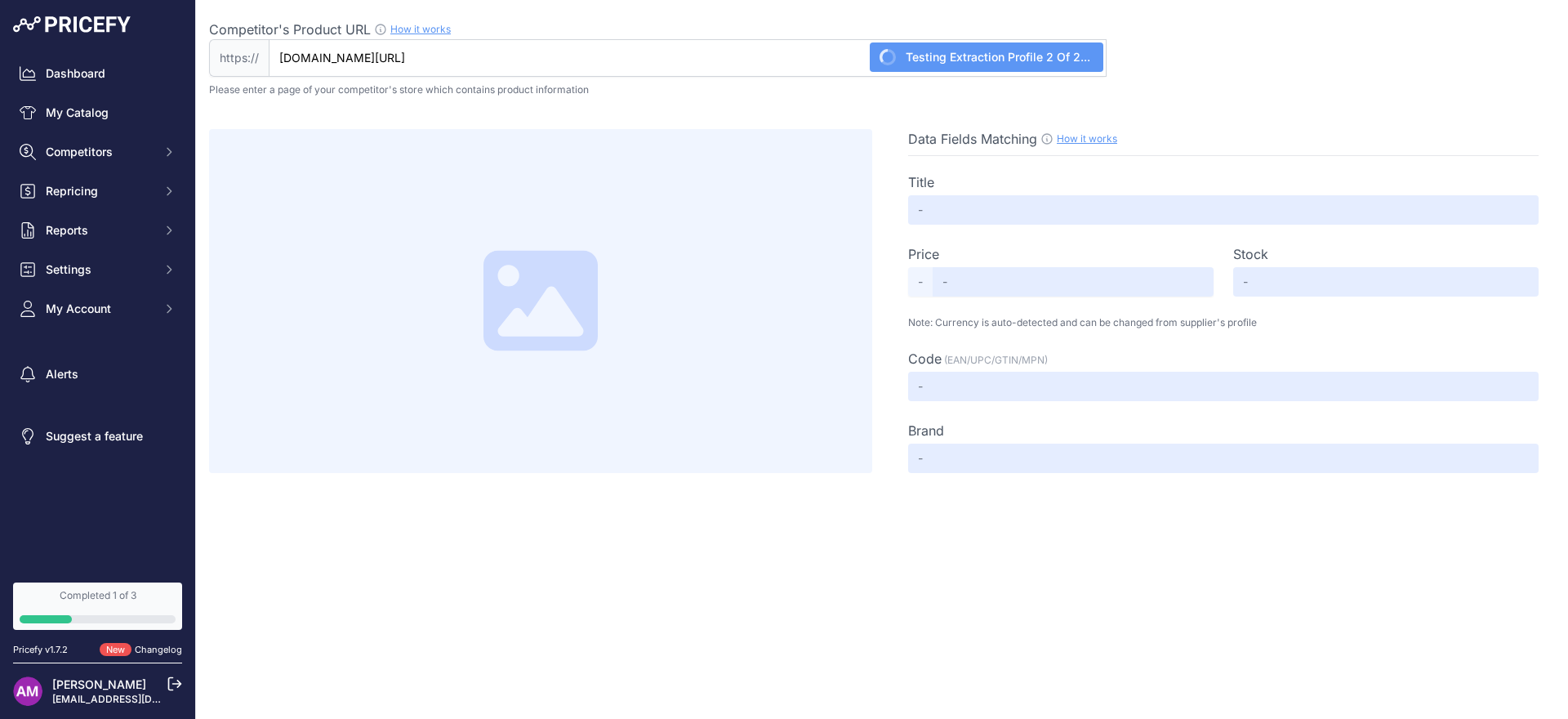
type input "Not Found"
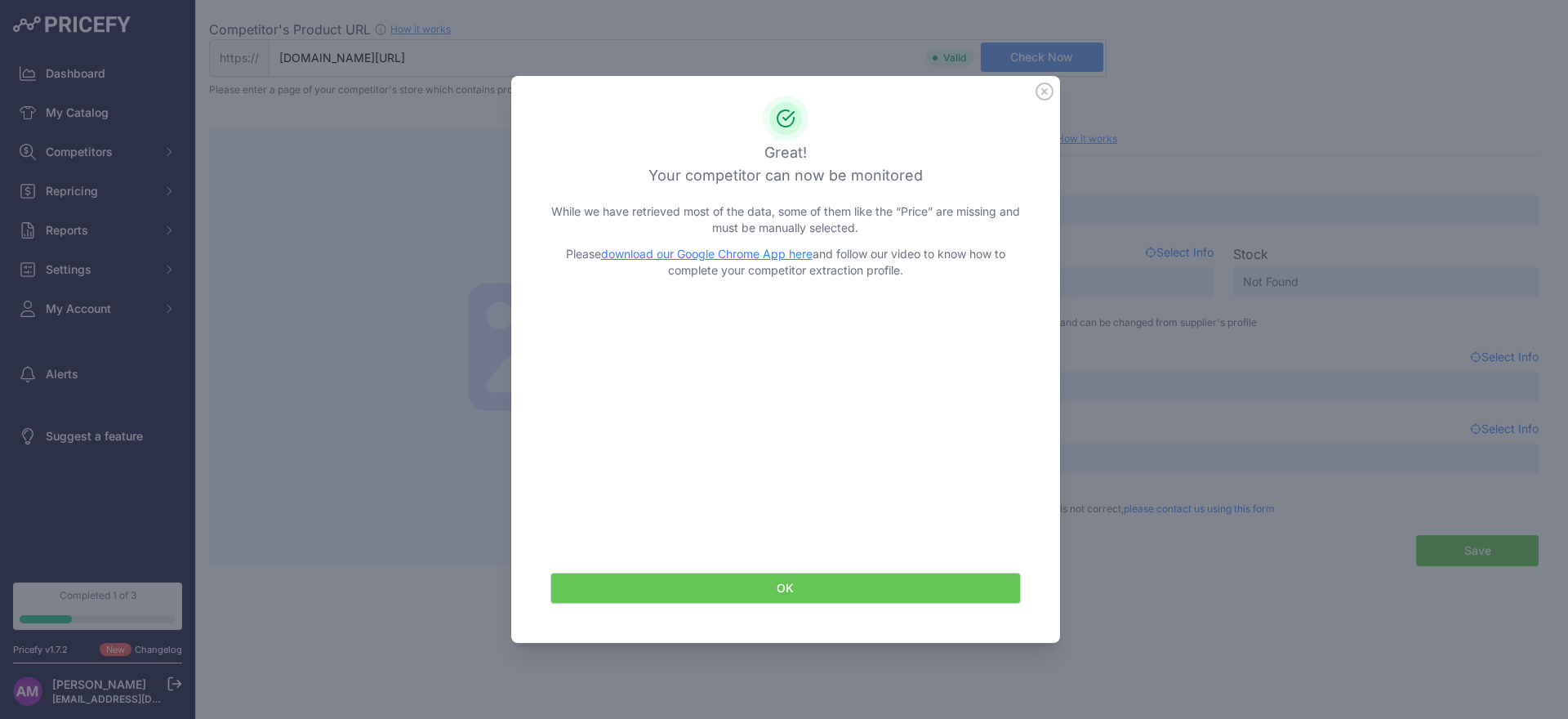
click at [1046, 94] on icon at bounding box center [1044, 92] width 17 height 17
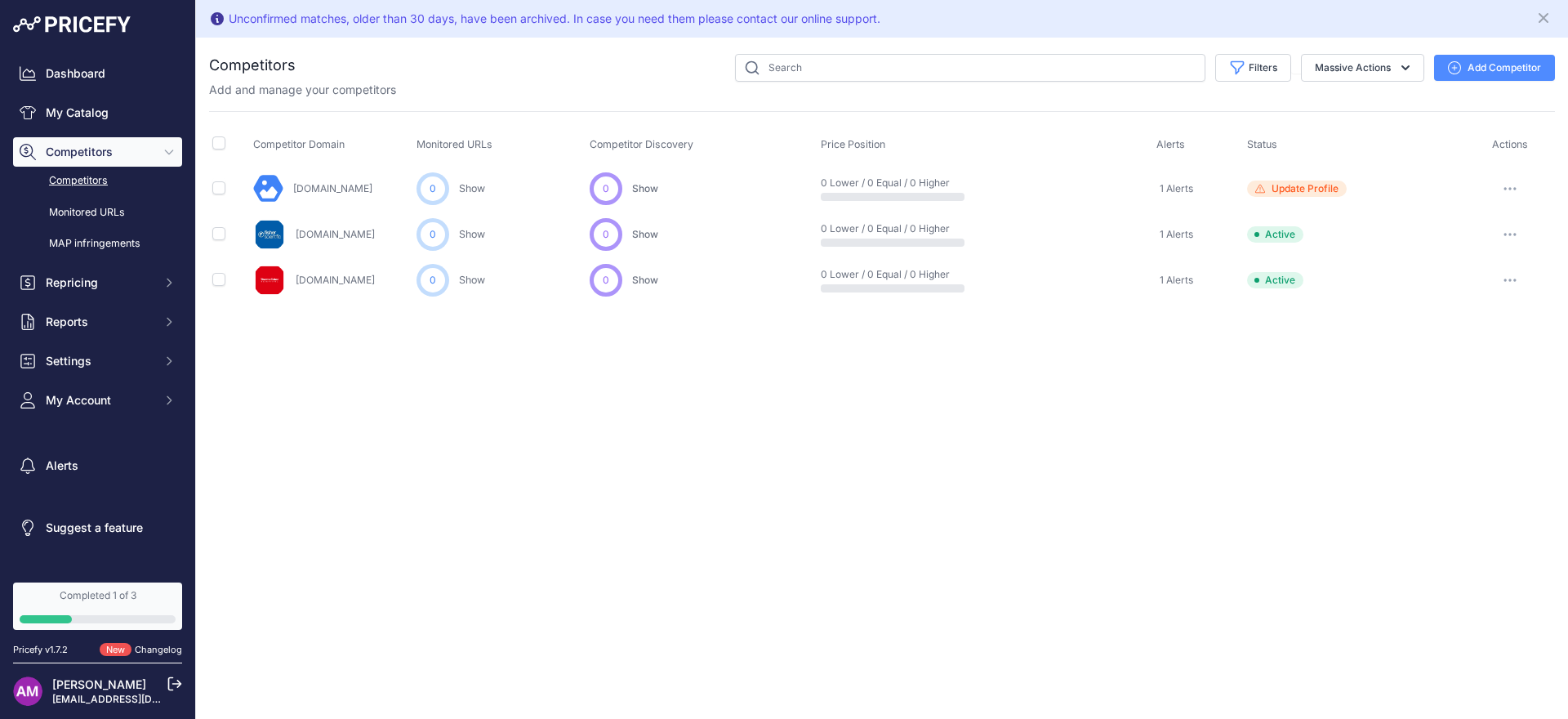
click at [1174, 231] on span "1 Alerts" at bounding box center [1176, 234] width 33 height 13
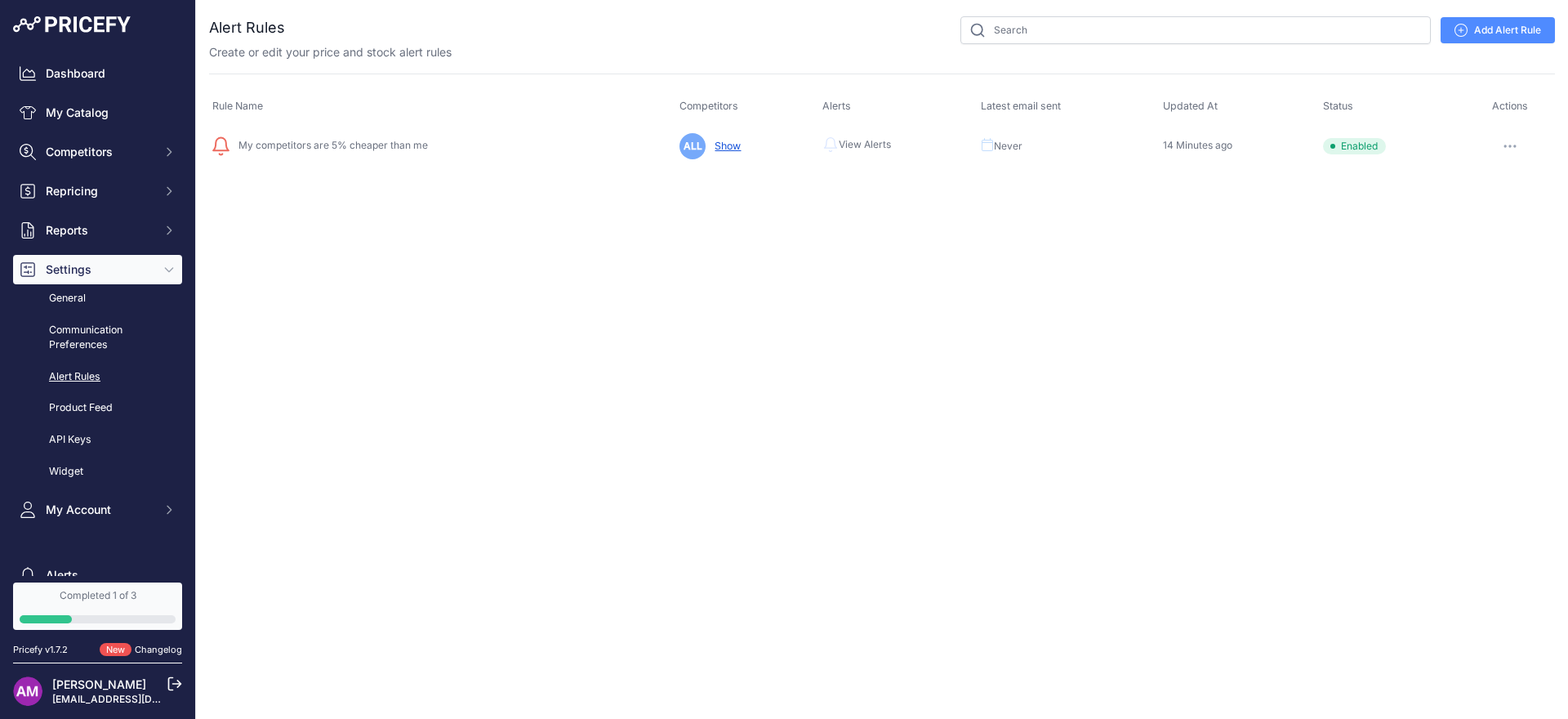
click at [722, 147] on link "Show" at bounding box center [725, 145] width 33 height 13
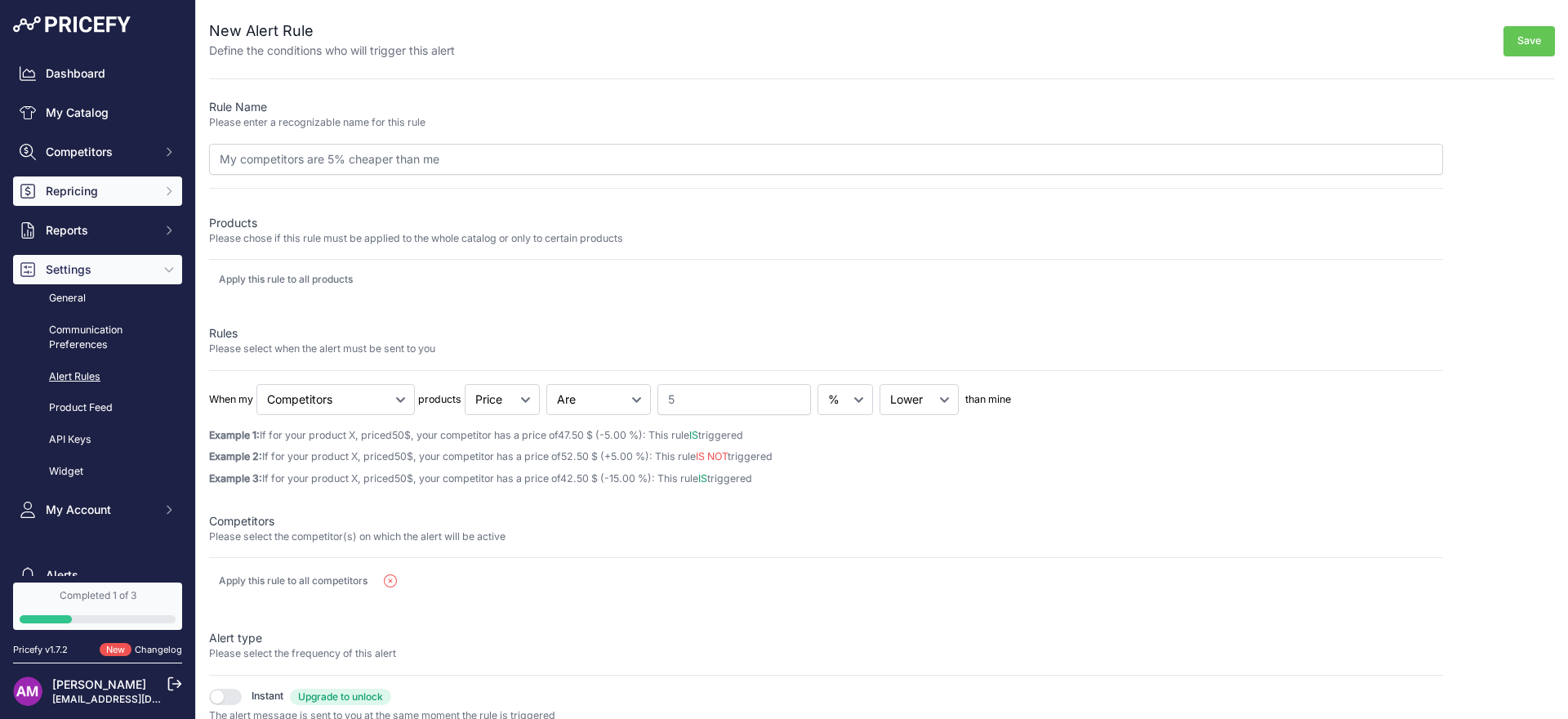
click at [81, 197] on span "Repricing" at bounding box center [99, 191] width 107 height 17
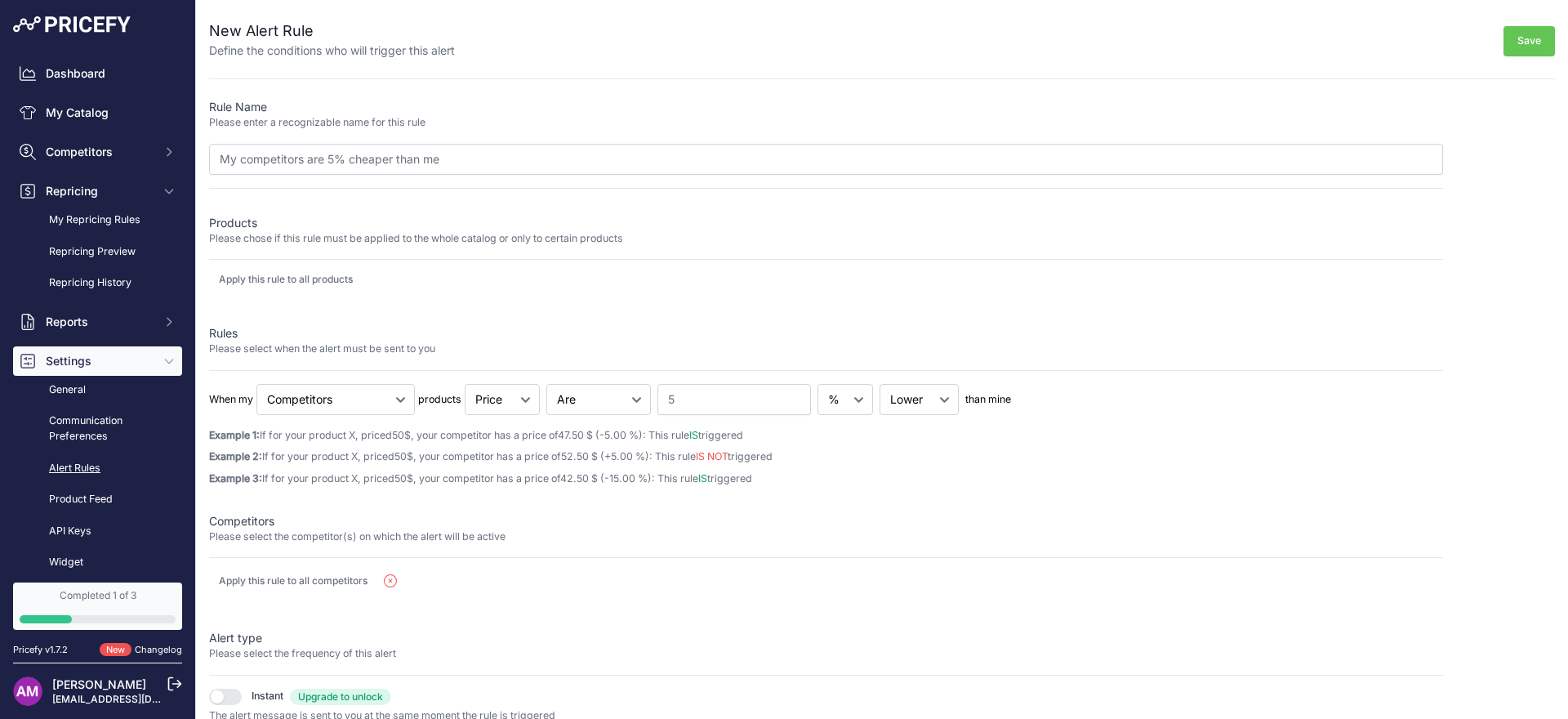
click at [95, 168] on div "Dashboard My Catalog Competitors Competitors Monitored URLs MAP infringements R…" at bounding box center [97, 337] width 169 height 557
click at [101, 154] on span "Competitors" at bounding box center [99, 152] width 107 height 17
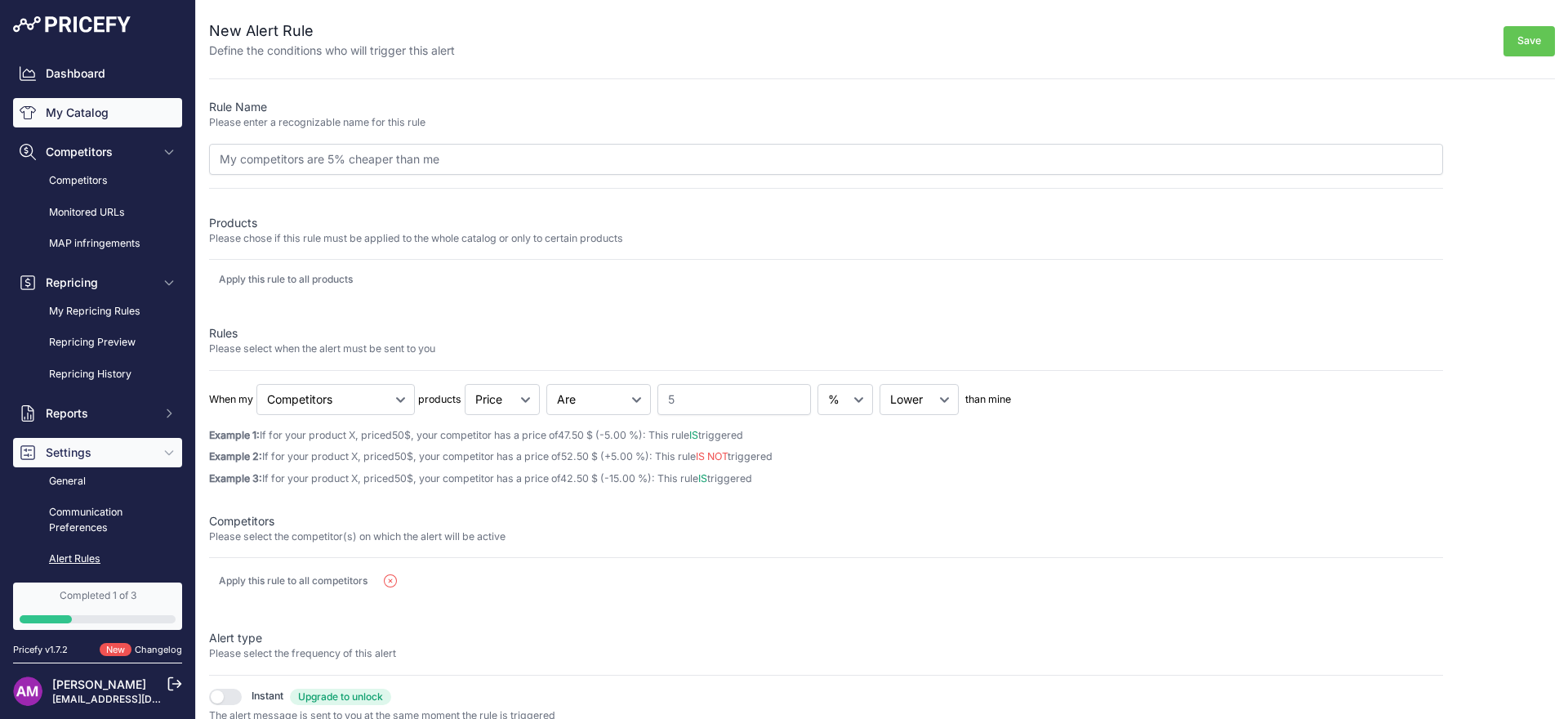
click at [88, 106] on link "My Catalog" at bounding box center [97, 113] width 169 height 29
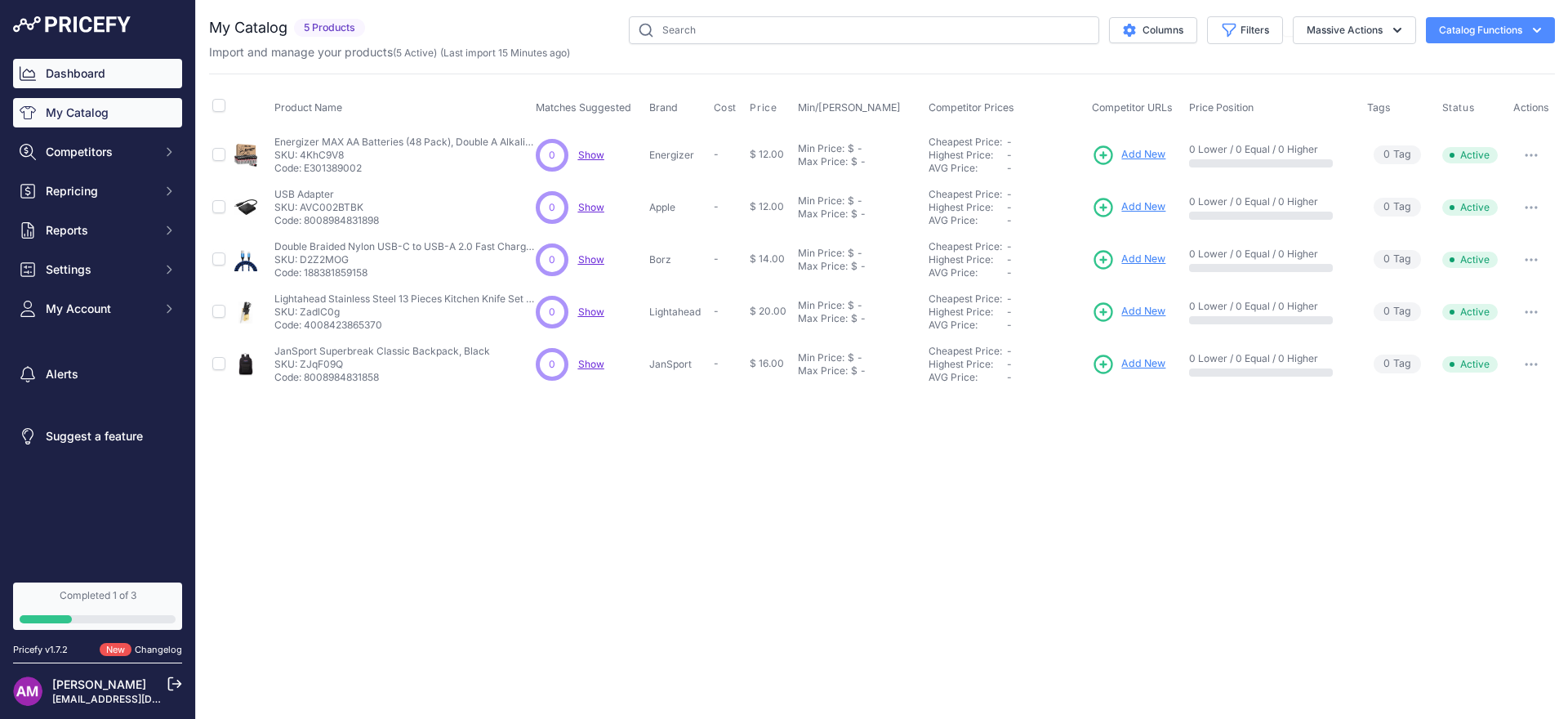
click at [36, 78] on link "Dashboard" at bounding box center [97, 73] width 169 height 29
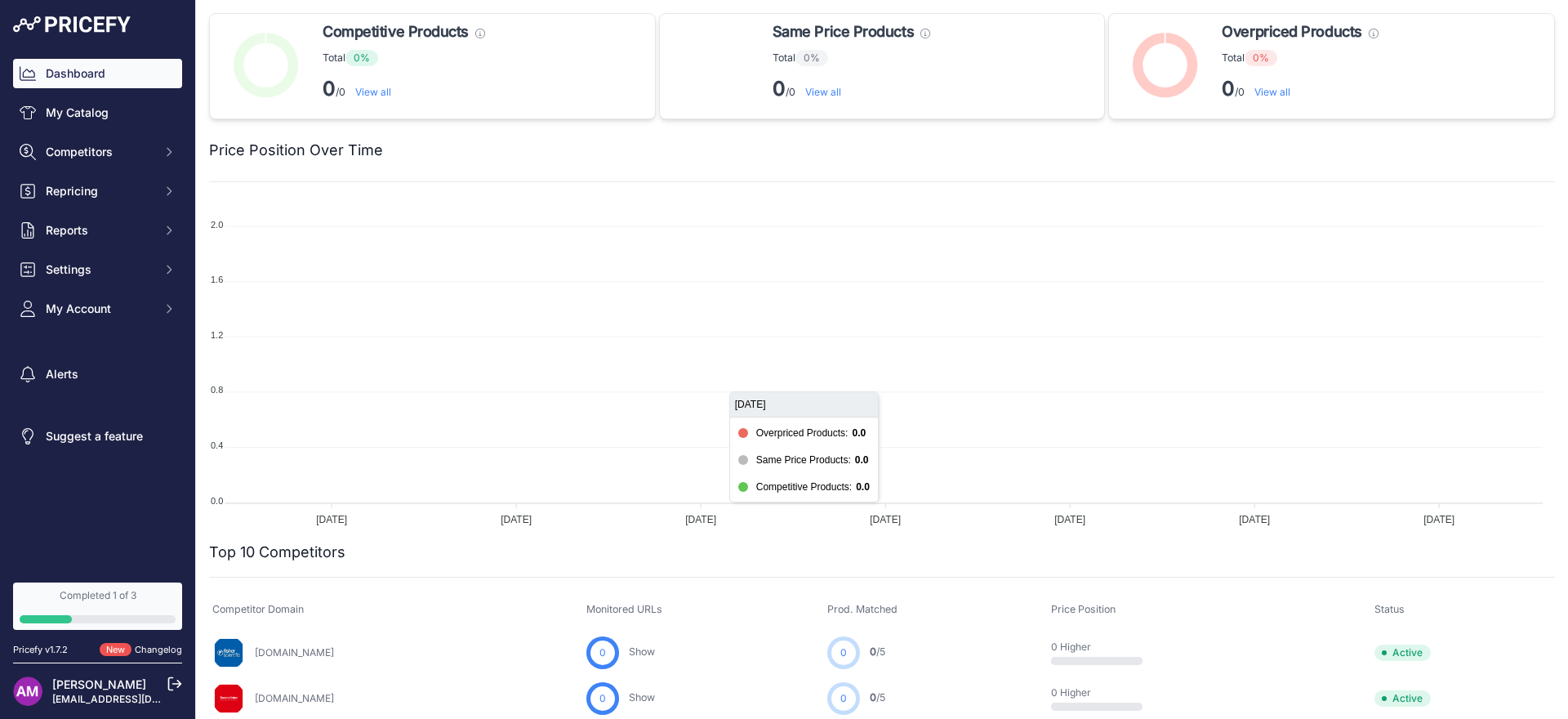
scroll to position [366, 0]
